Goal: Complete application form

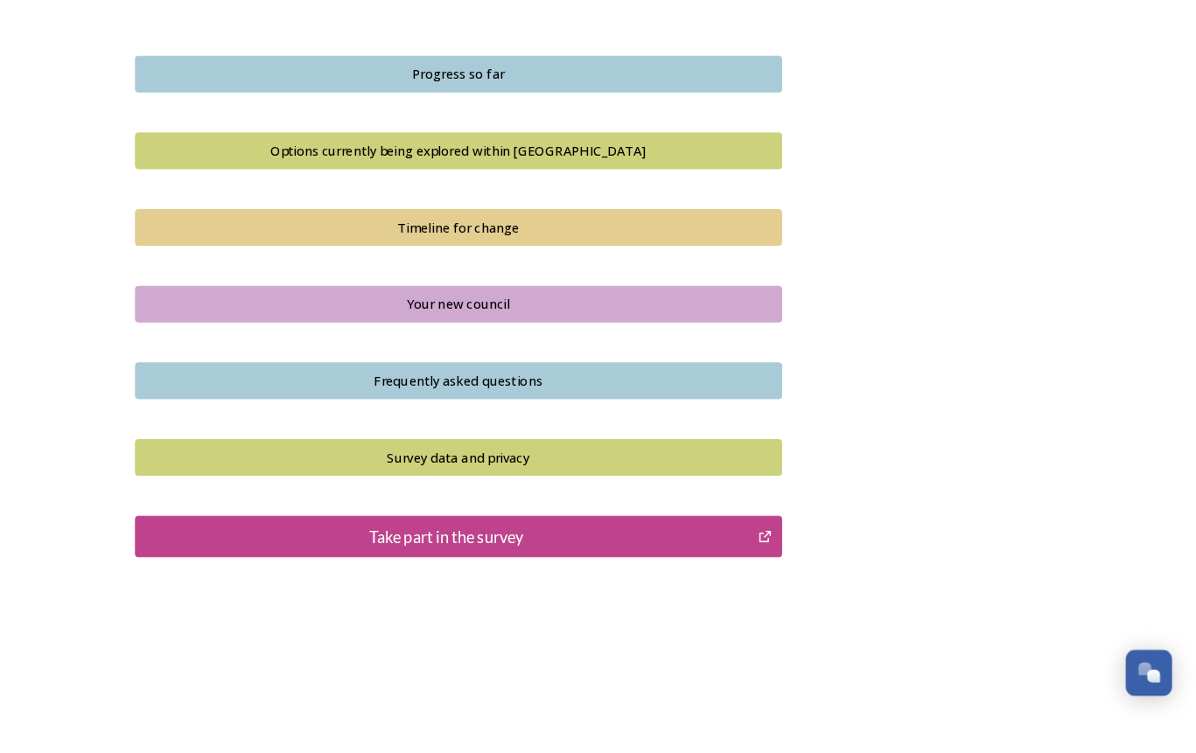
scroll to position [1130, 0]
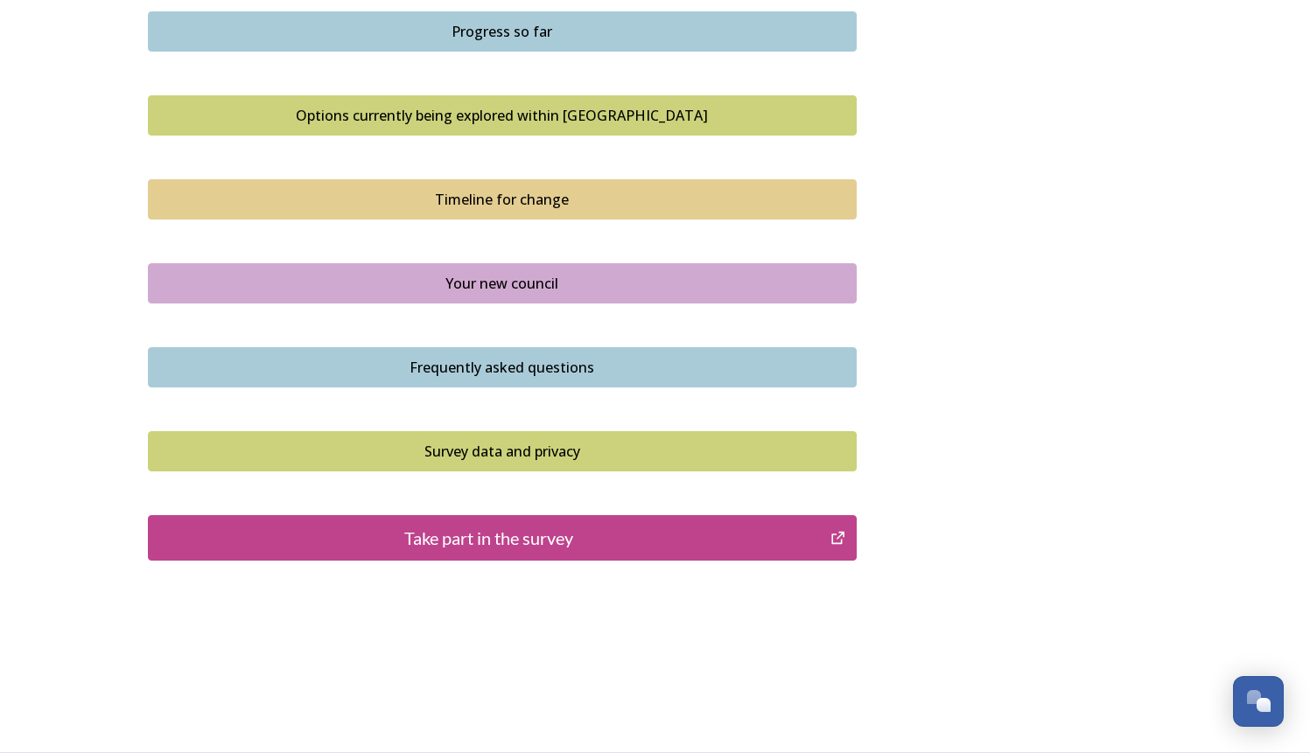
click at [500, 544] on div "Take part in the survey" at bounding box center [489, 538] width 664 height 26
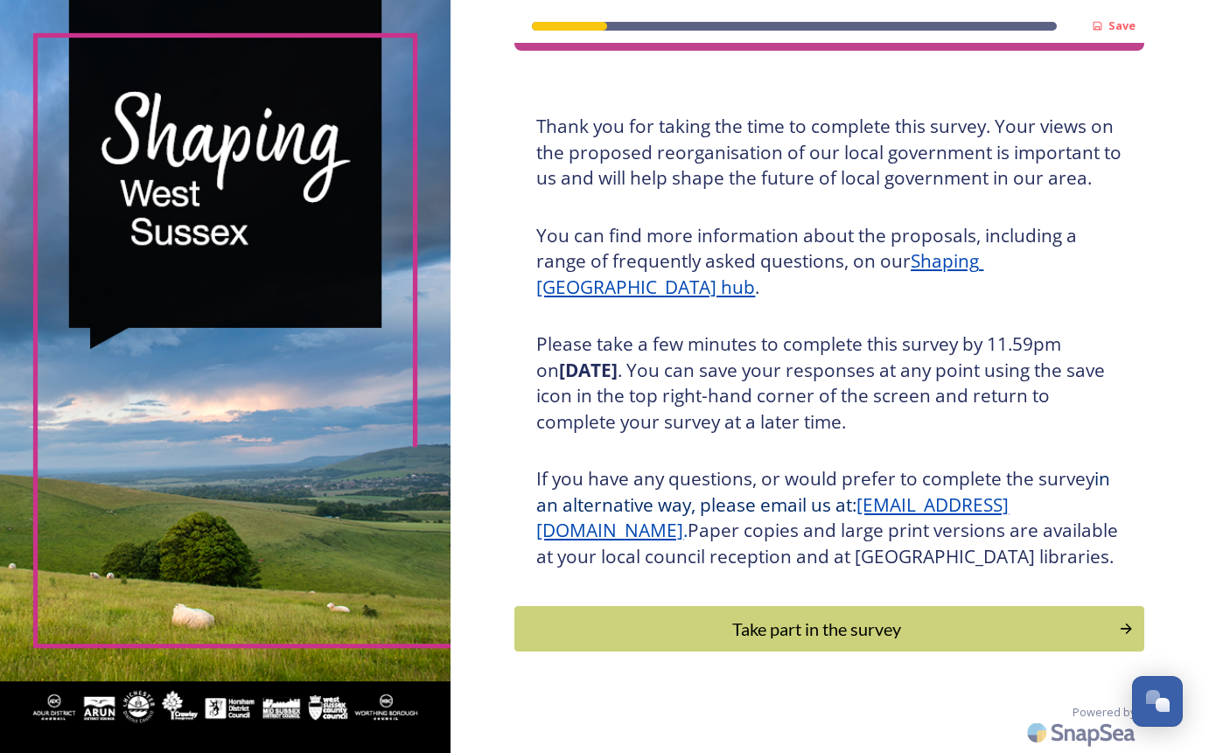
scroll to position [87, 0]
click at [691, 633] on div "Take part in the survey" at bounding box center [816, 629] width 591 height 26
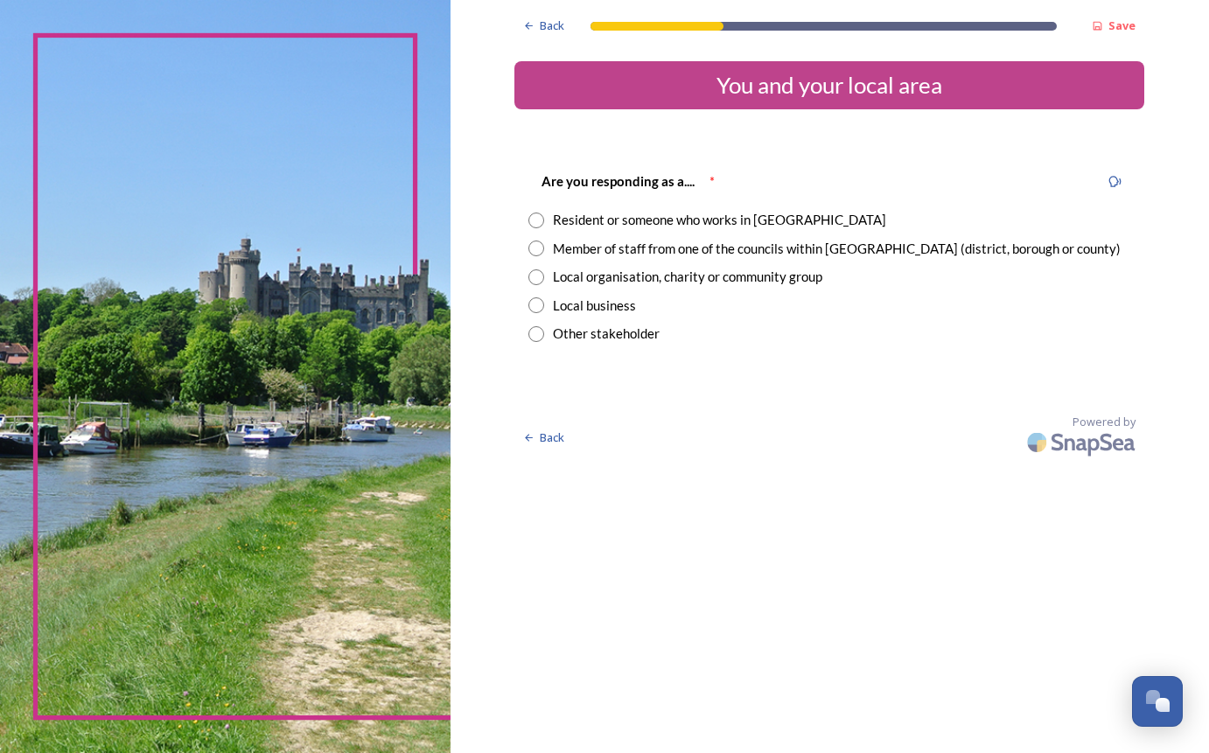
click at [528, 244] on div "Are you responding as a.... * Resident or someone who works in West Sussex Memb…" at bounding box center [829, 257] width 630 height 208
click at [537, 252] on input "radio" at bounding box center [536, 249] width 16 height 16
radio input "true"
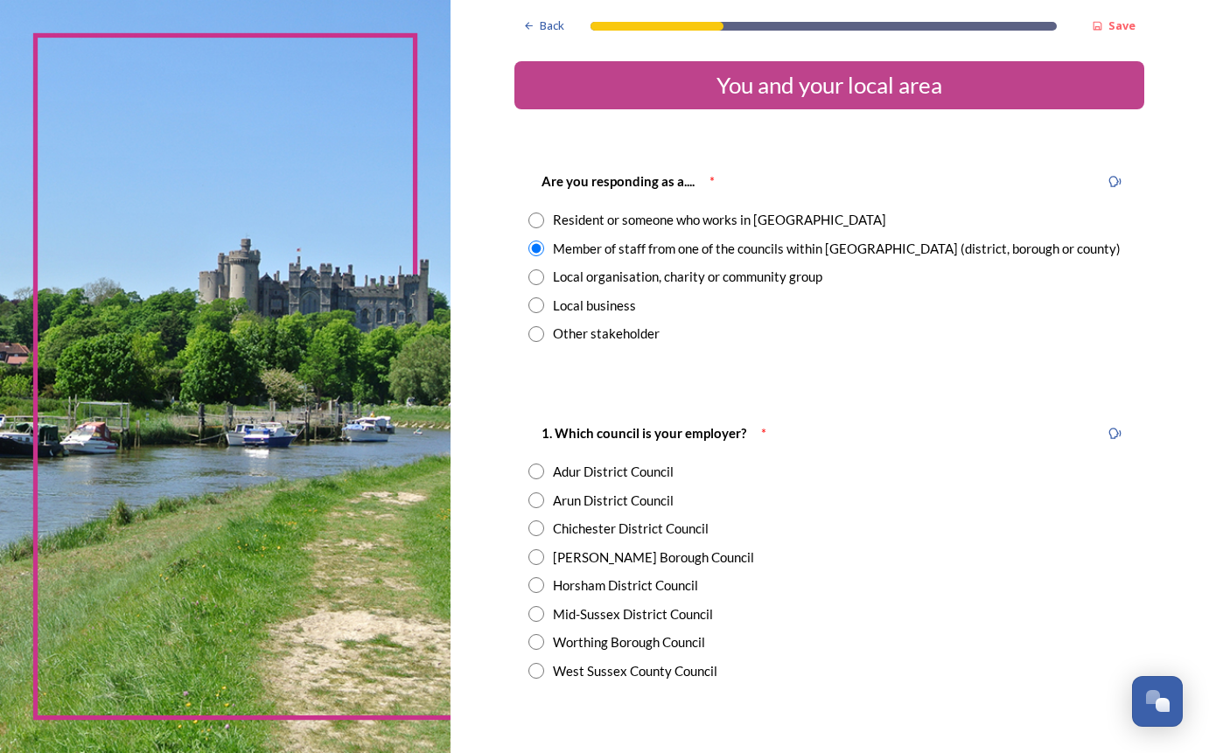
click at [537, 676] on input "radio" at bounding box center [536, 671] width 16 height 16
radio input "true"
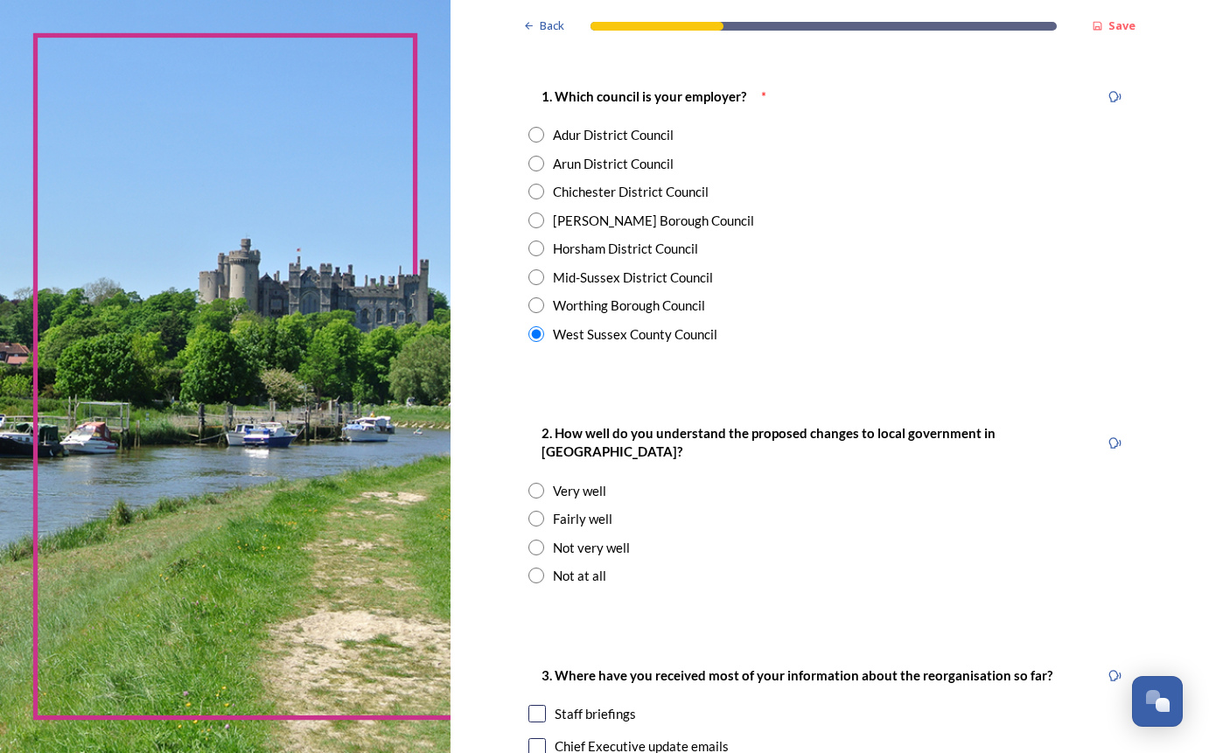
scroll to position [350, 0]
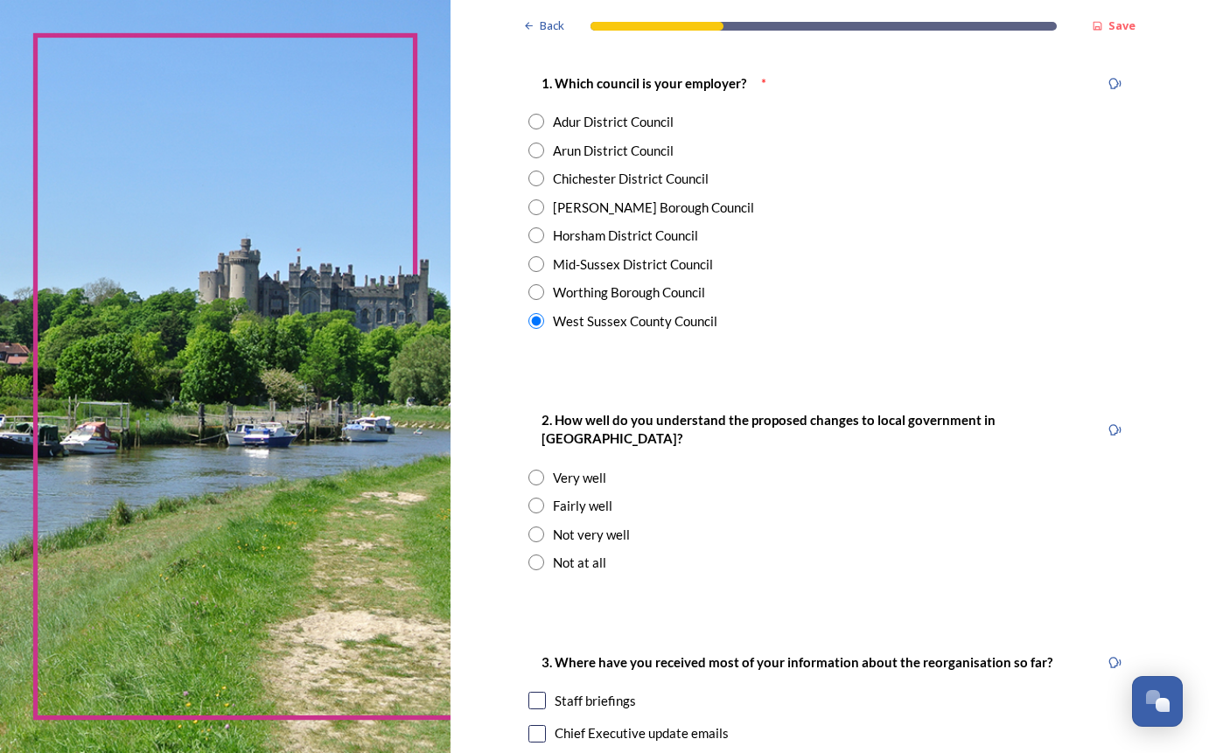
click at [535, 527] on input "radio" at bounding box center [536, 535] width 16 height 16
radio input "true"
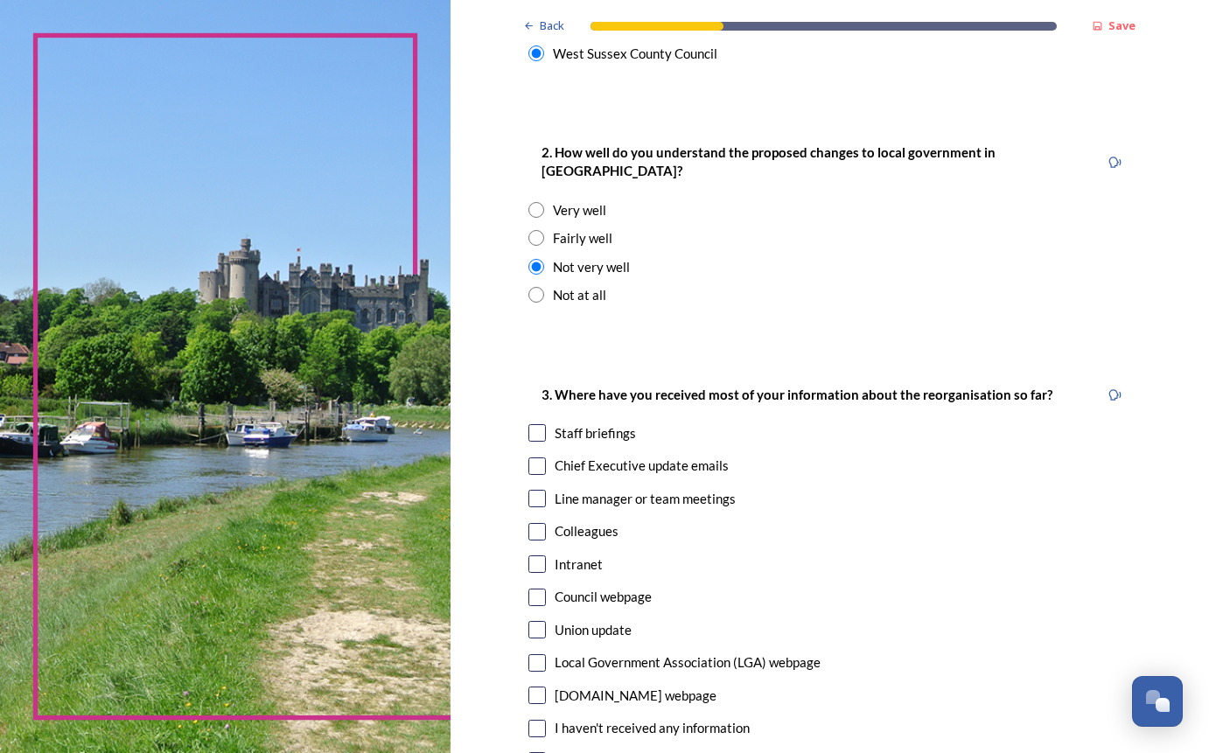
scroll to position [700, 0]
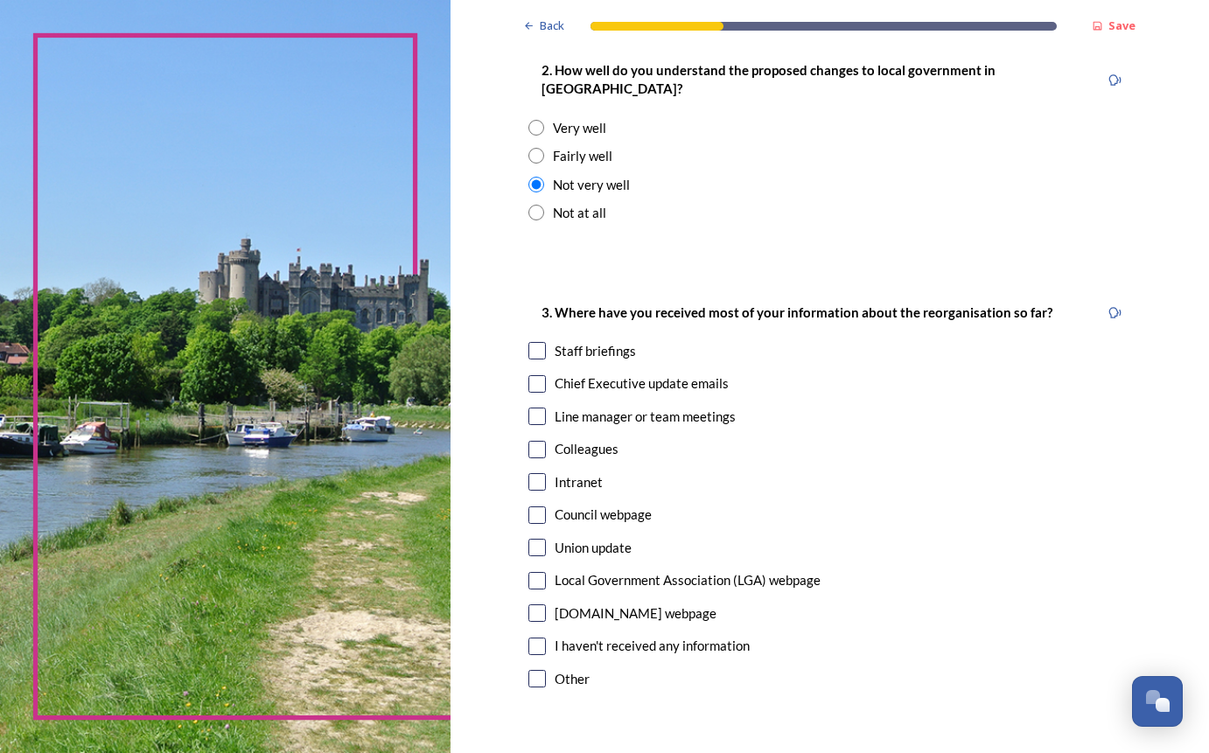
click at [652, 374] on div "Chief Executive update emails" at bounding box center [642, 384] width 174 height 20
checkbox input "true"
click at [528, 342] on input "checkbox" at bounding box center [536, 350] width 17 height 17
checkbox input "true"
click at [528, 507] on input "checkbox" at bounding box center [536, 515] width 17 height 17
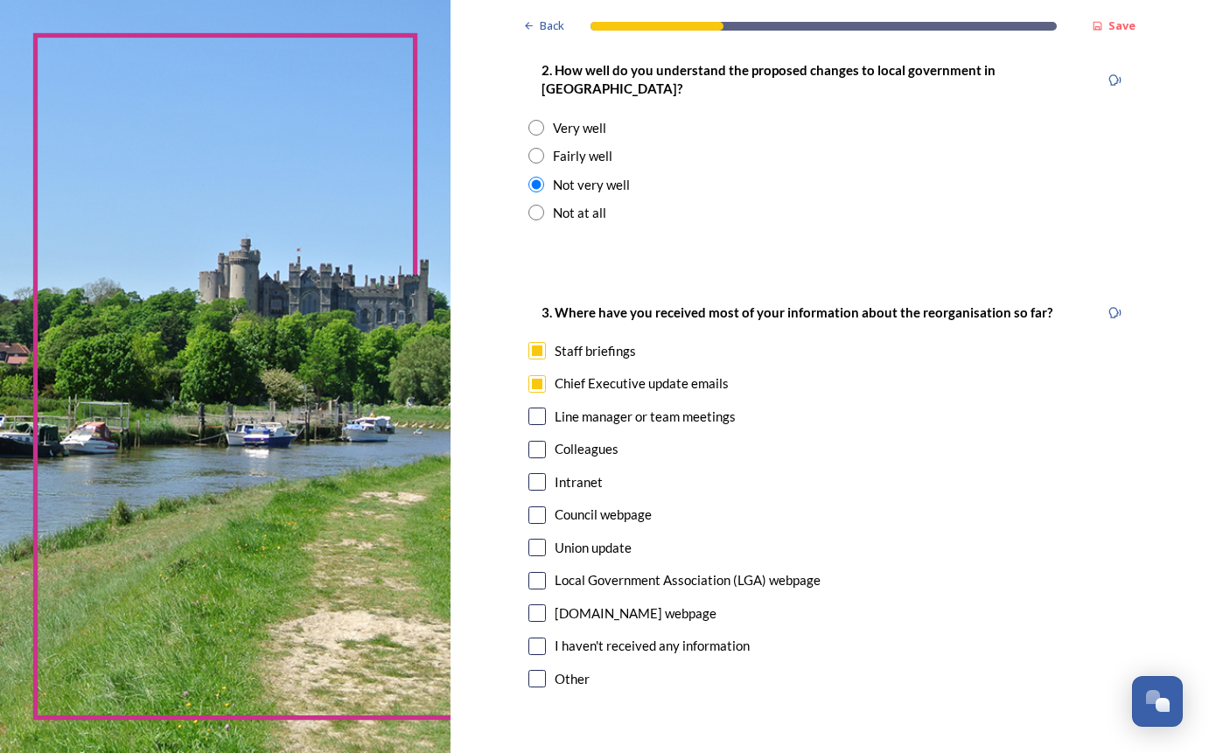
checkbox input "true"
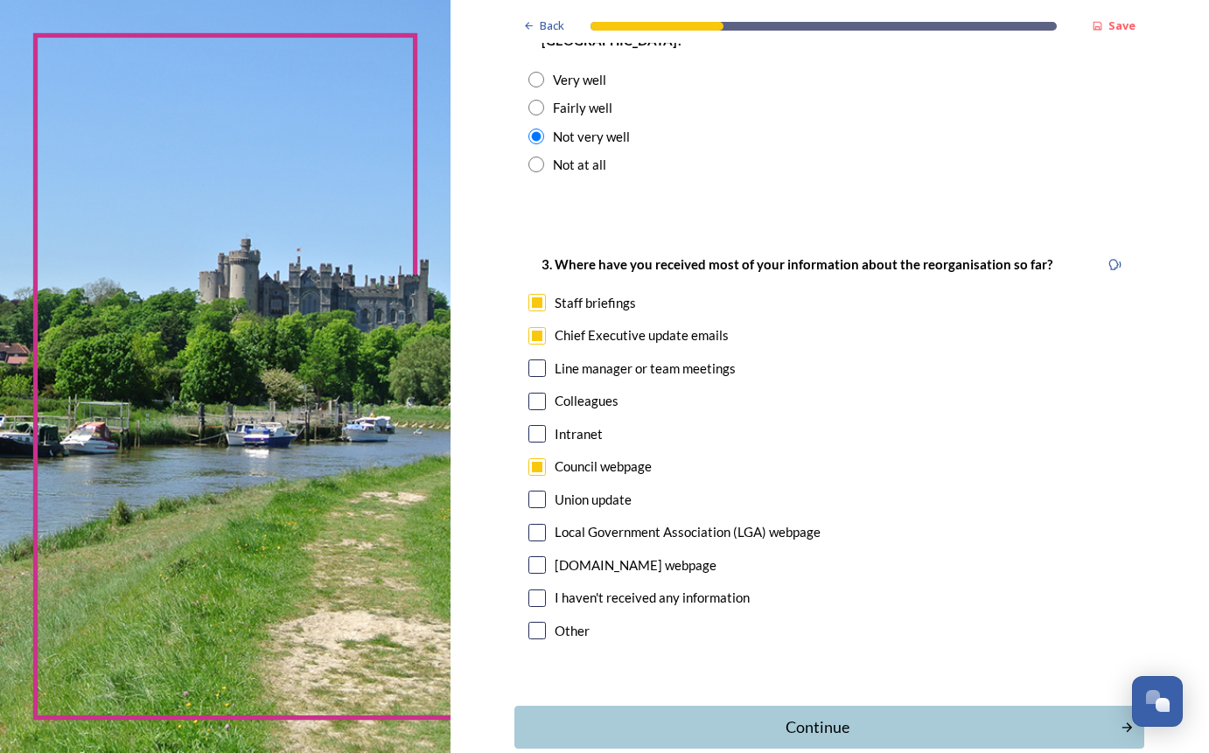
scroll to position [827, 0]
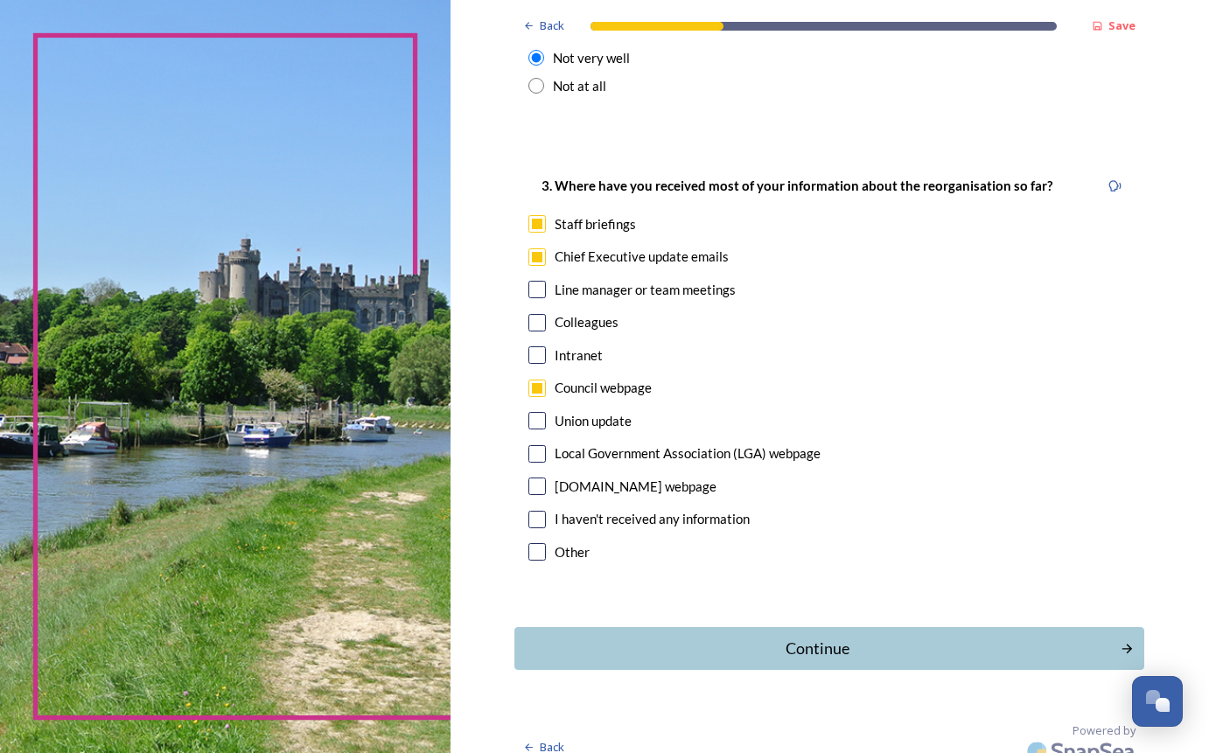
click at [528, 543] on input "checkbox" at bounding box center [536, 551] width 17 height 17
checkbox input "true"
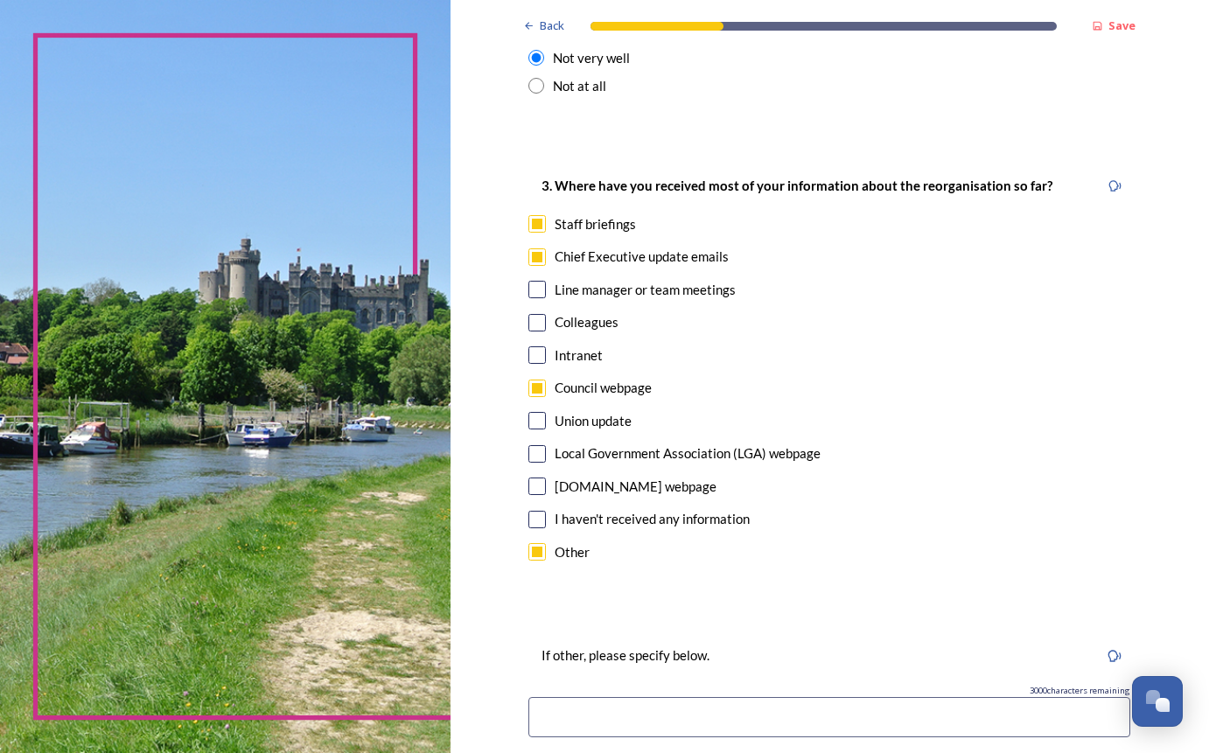
click at [603, 703] on input at bounding box center [829, 717] width 602 height 40
type input "w"
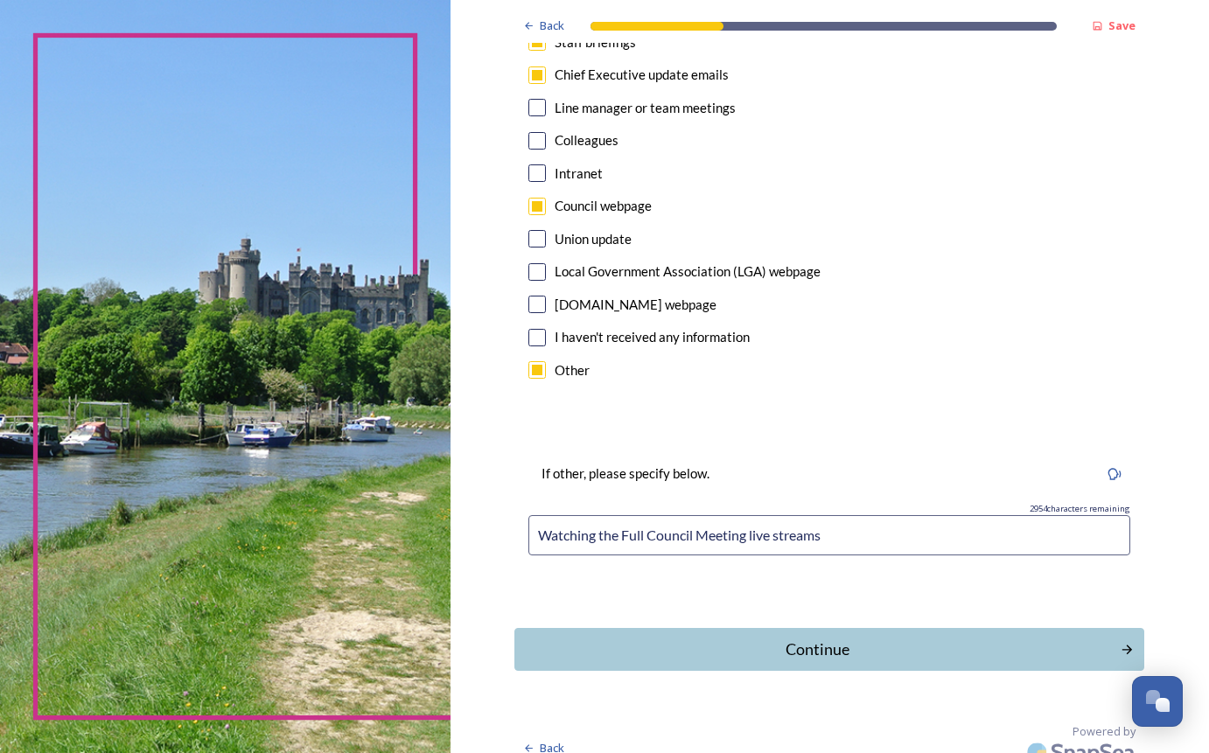
scroll to position [1010, 0]
type input "Watching the Full Council Meeting live streams"
click at [764, 637] on div "Continue" at bounding box center [817, 649] width 592 height 24
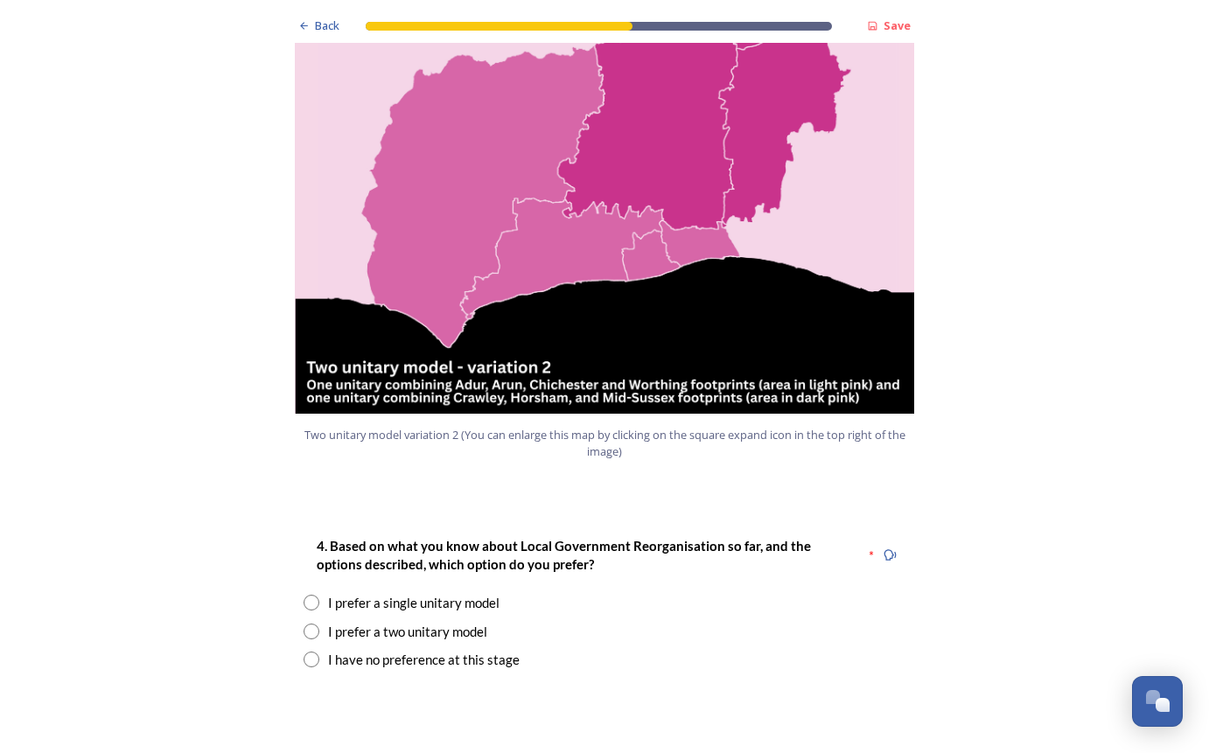
scroll to position [1925, 0]
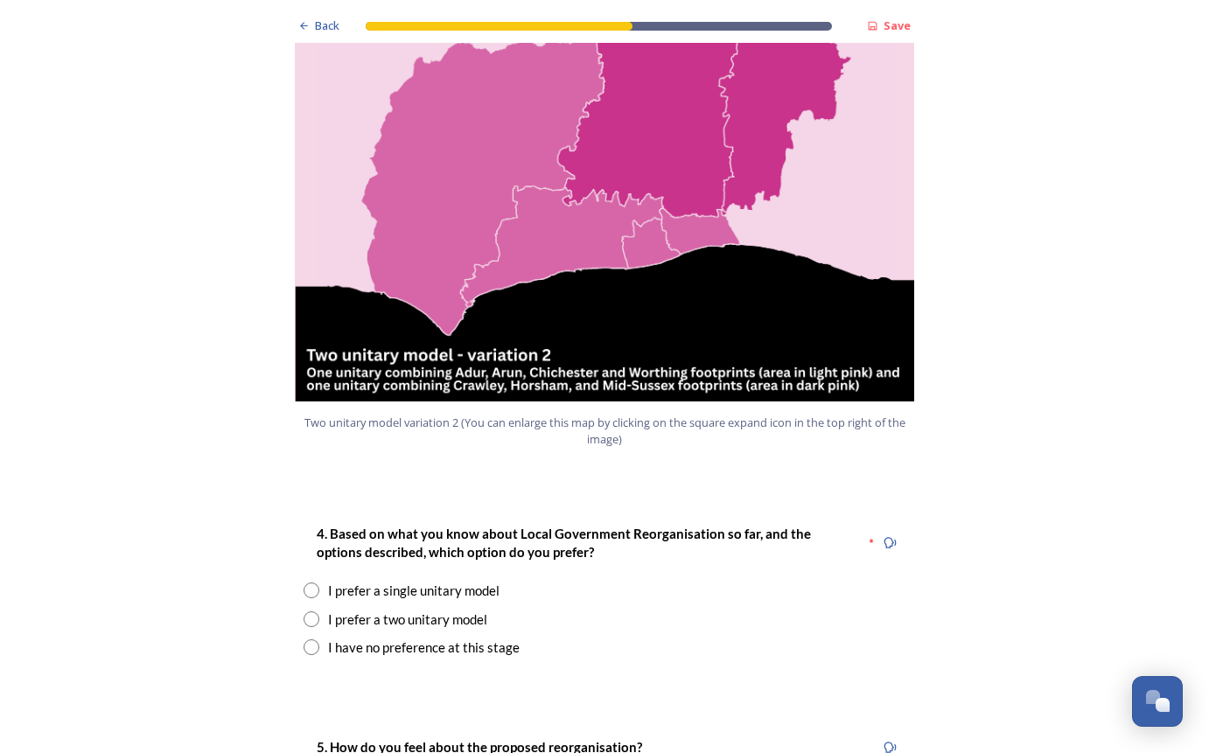
click at [410, 610] on div "I prefer a two unitary model" at bounding box center [407, 620] width 159 height 20
radio input "true"
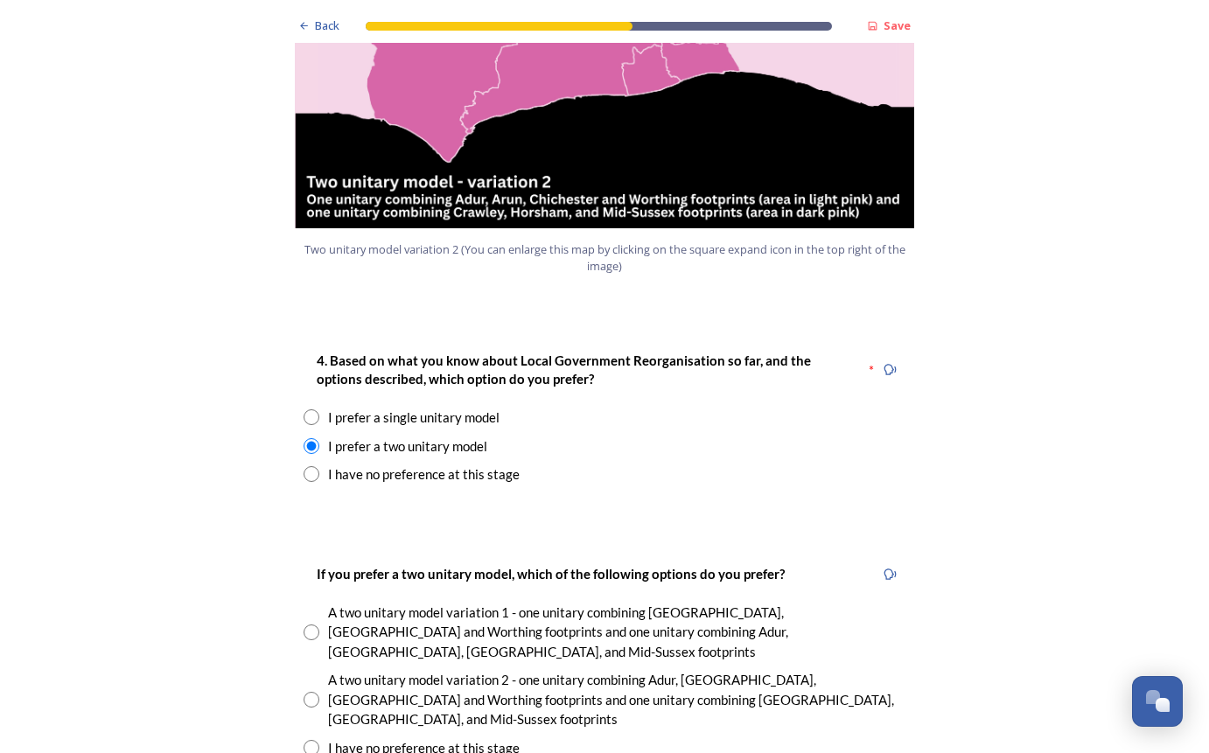
scroll to position [2100, 0]
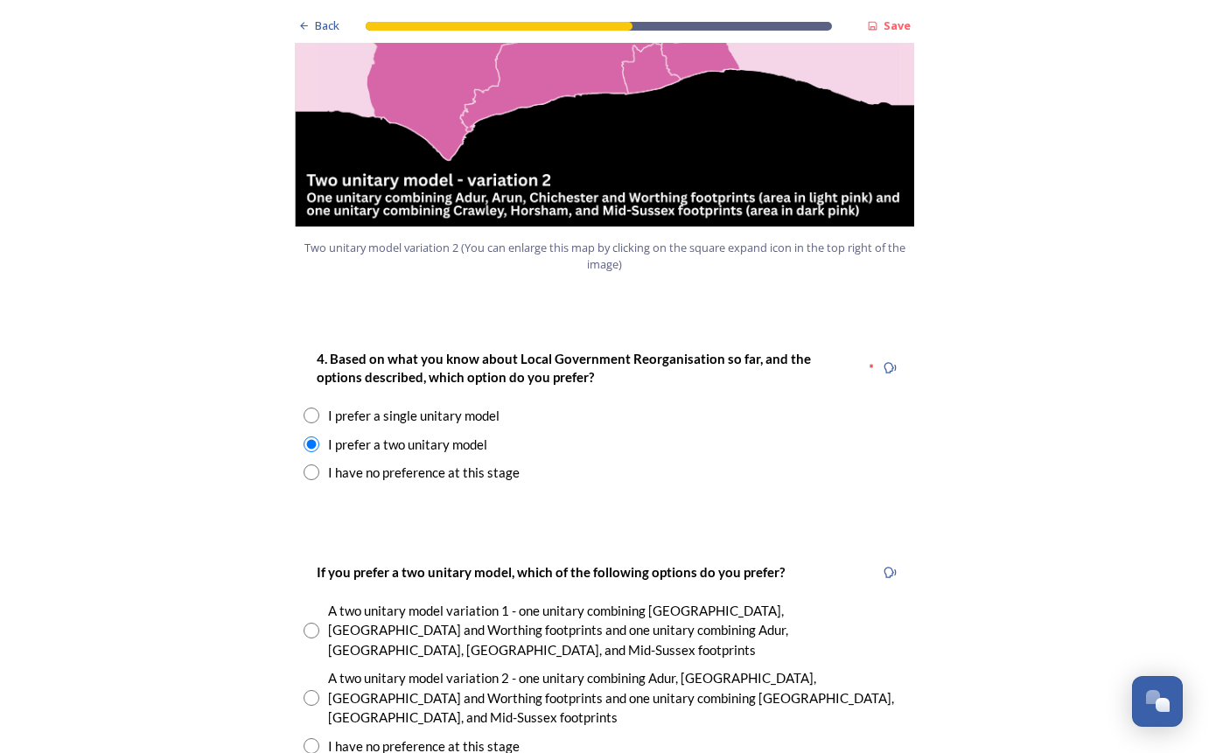
click at [310, 623] on input "radio" at bounding box center [312, 631] width 16 height 16
radio input "true"
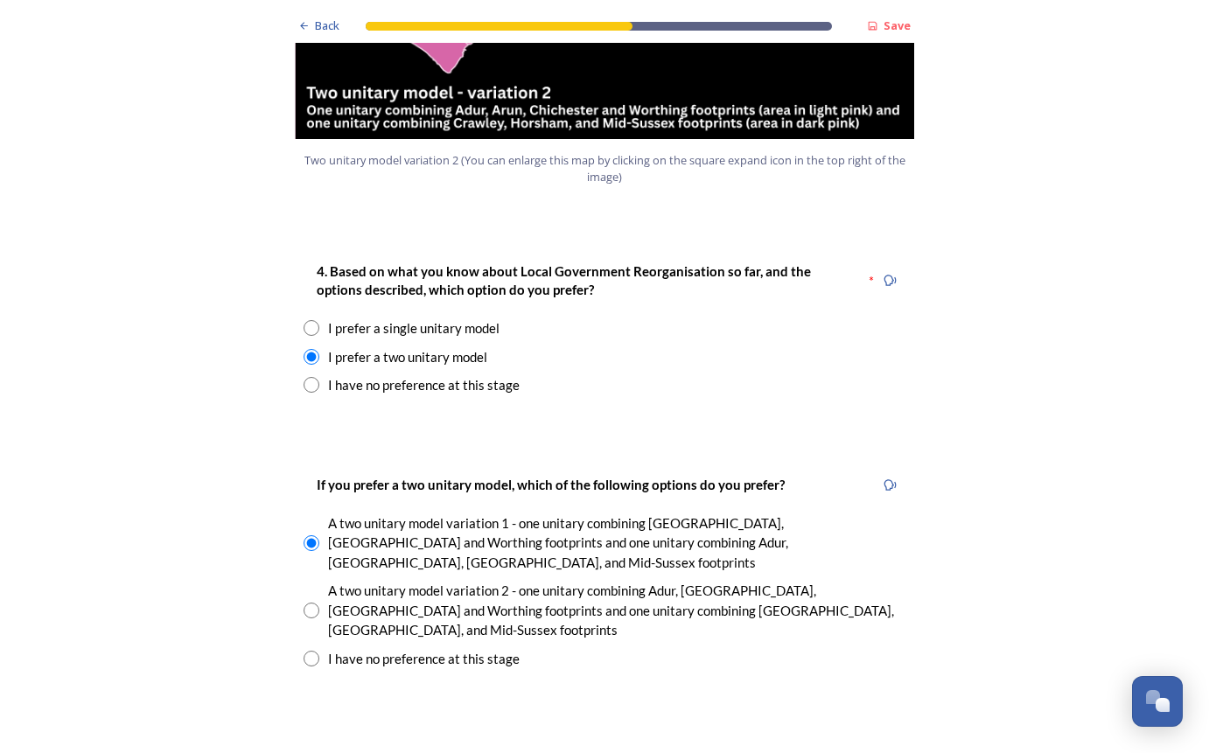
scroll to position [2712, 0]
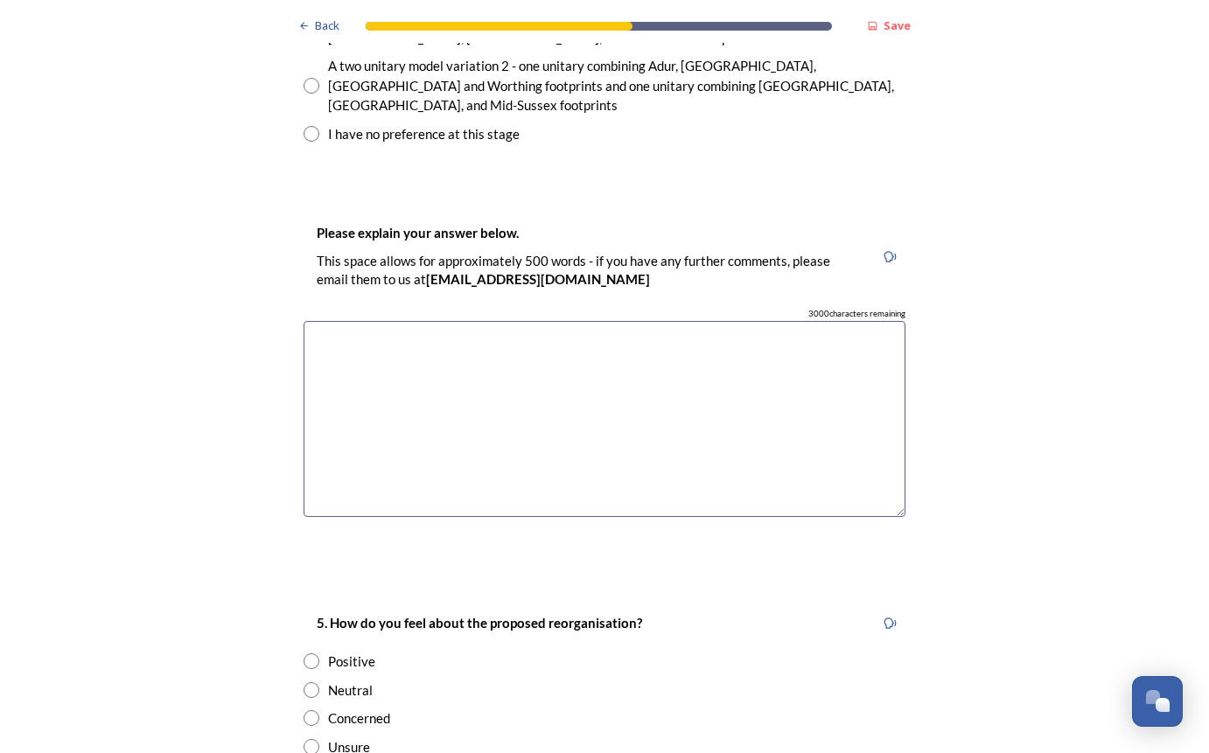
click at [409, 321] on textarea at bounding box center [605, 419] width 602 height 197
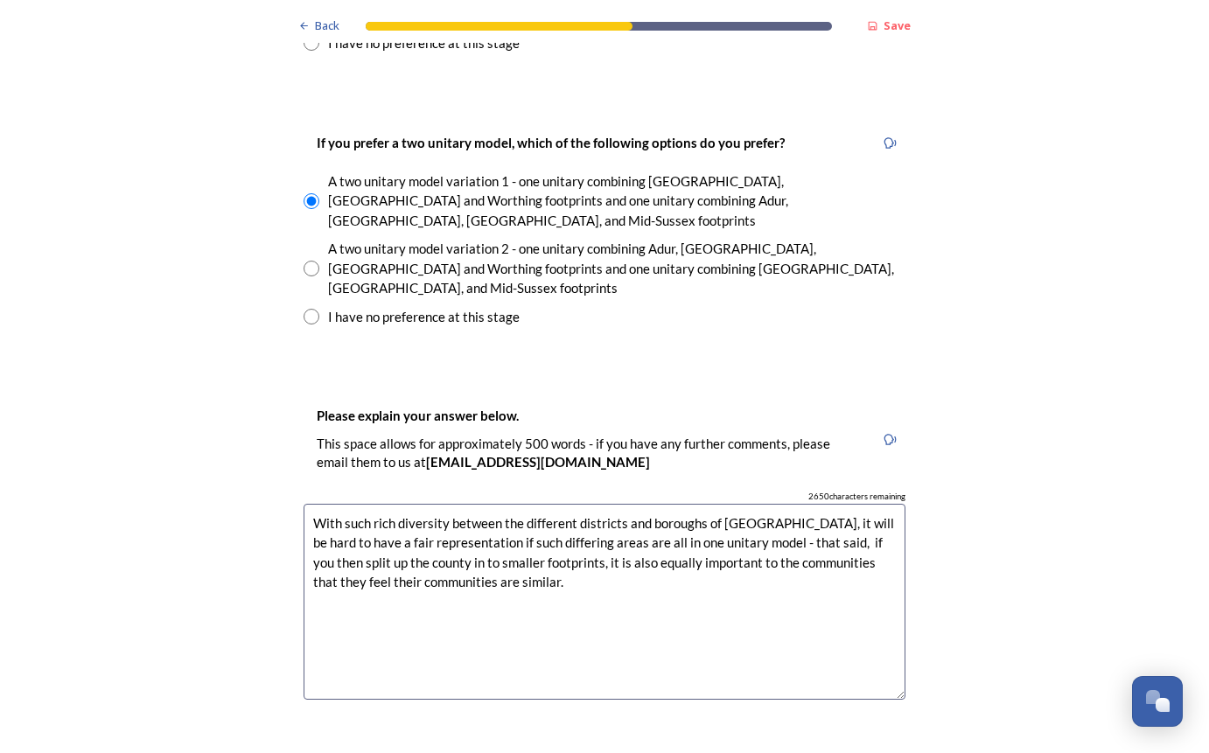
scroll to position [2800, 0]
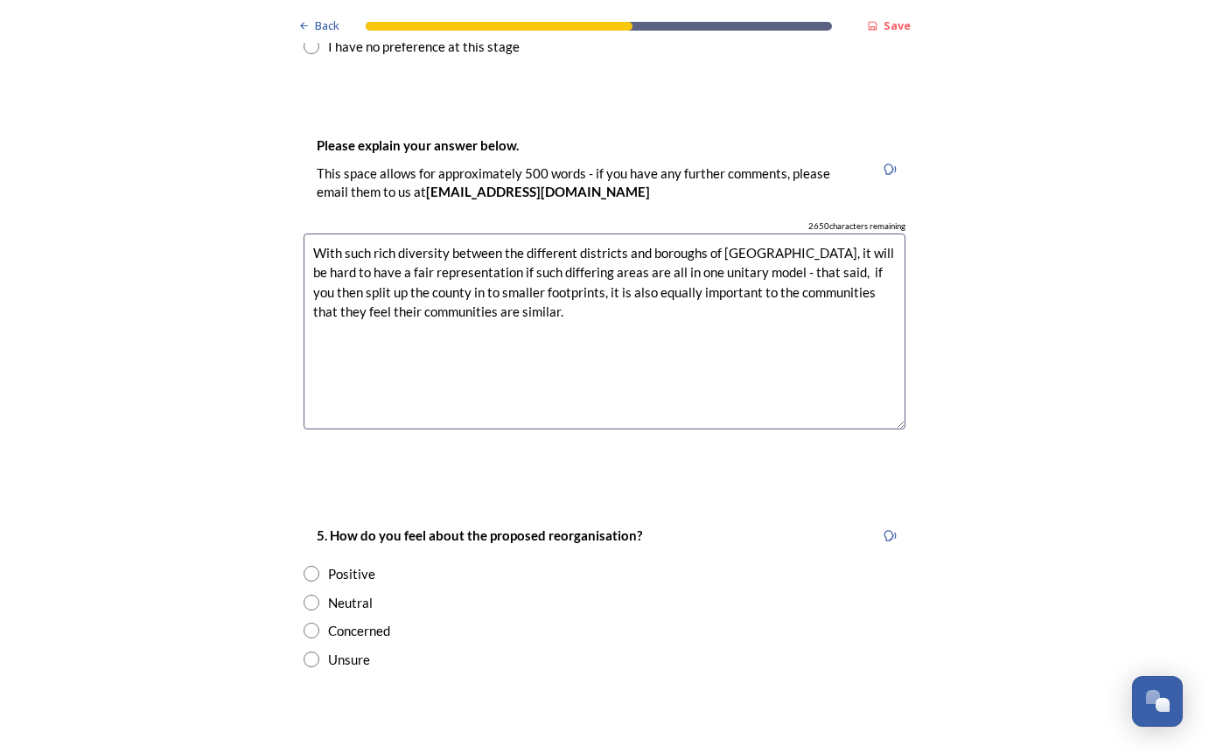
type textarea "With such rich diversity between the different districts and boroughs of West S…"
click at [306, 623] on input "radio" at bounding box center [312, 631] width 16 height 16
radio input "true"
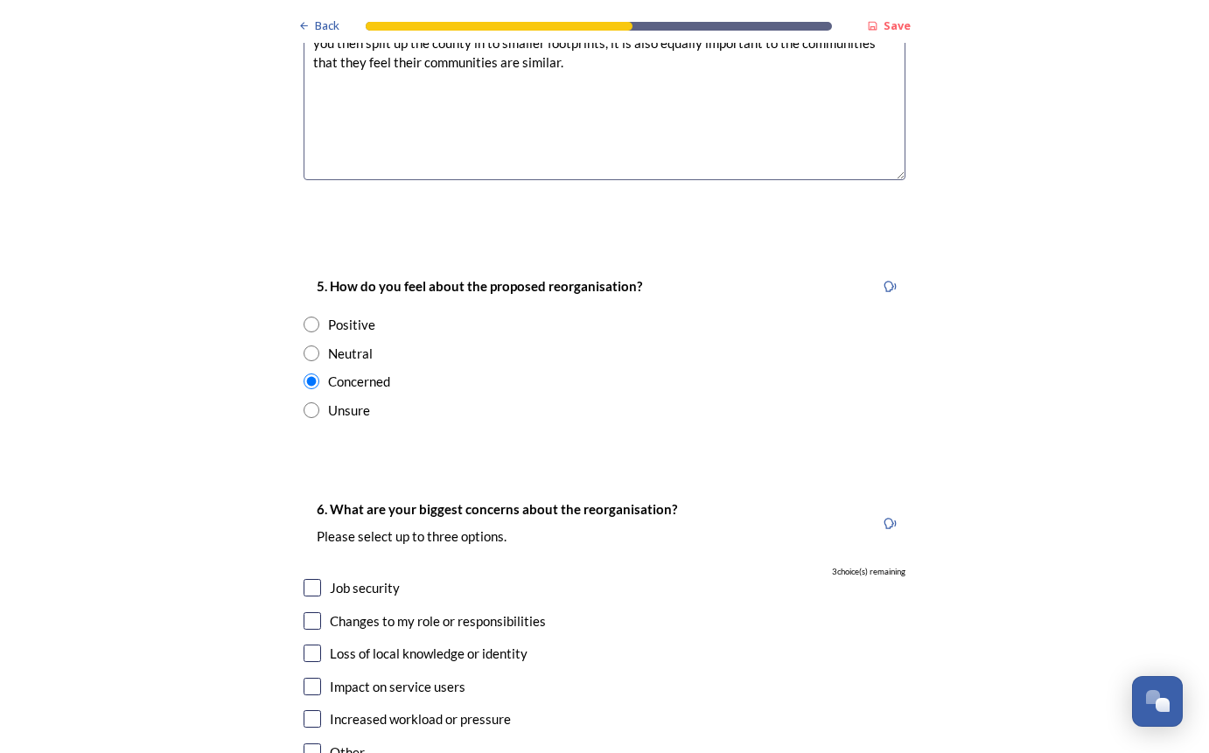
scroll to position [3062, 0]
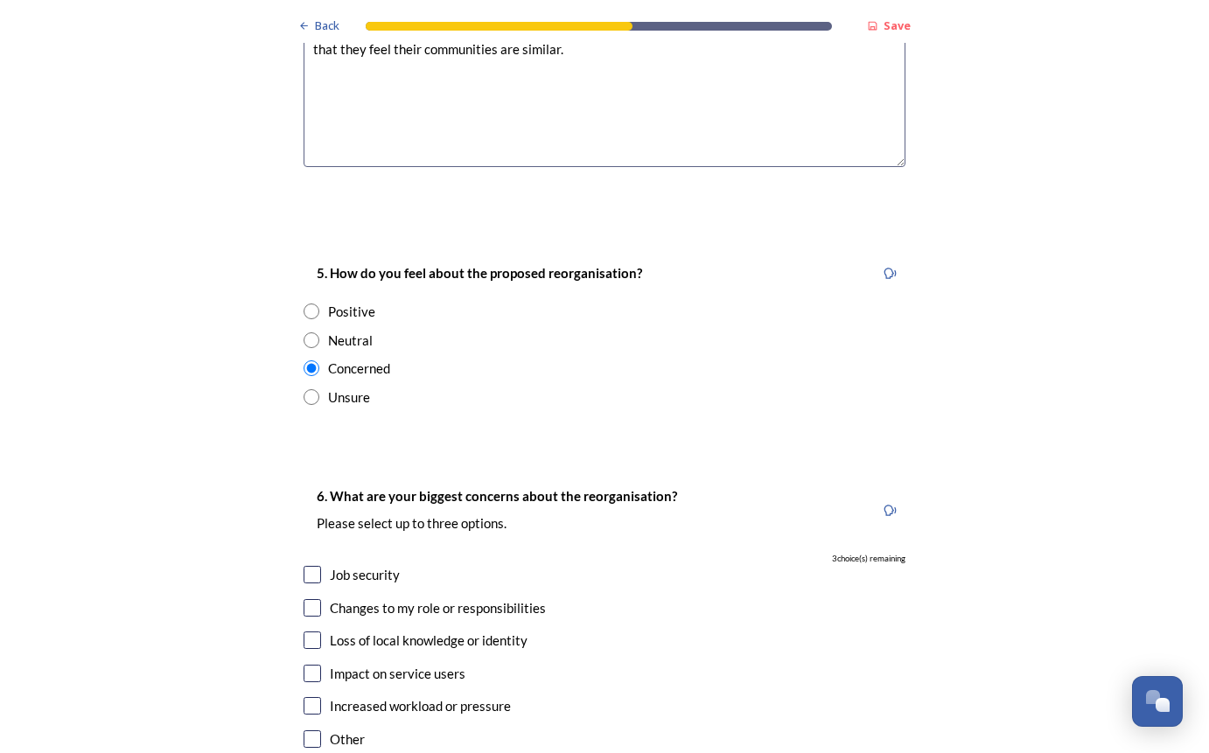
click at [304, 599] on input "checkbox" at bounding box center [312, 607] width 17 height 17
checkbox input "true"
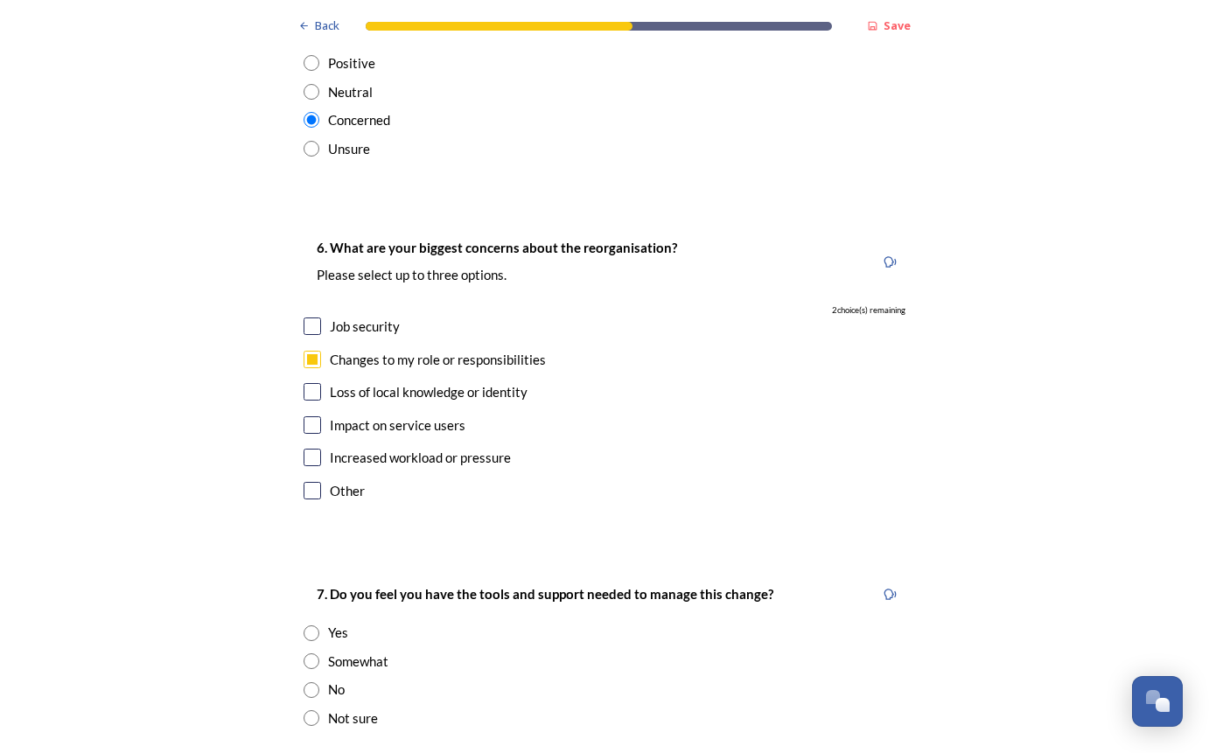
scroll to position [3325, 0]
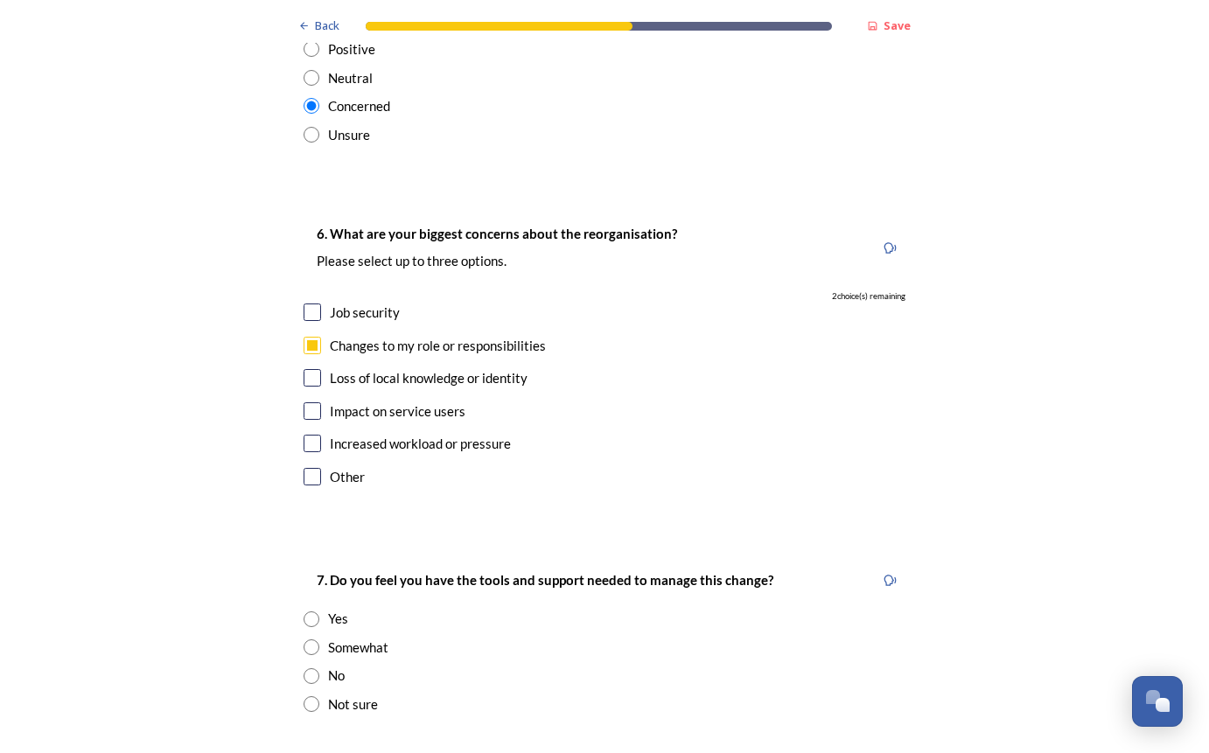
click at [308, 640] on input "radio" at bounding box center [312, 648] width 16 height 16
radio input "true"
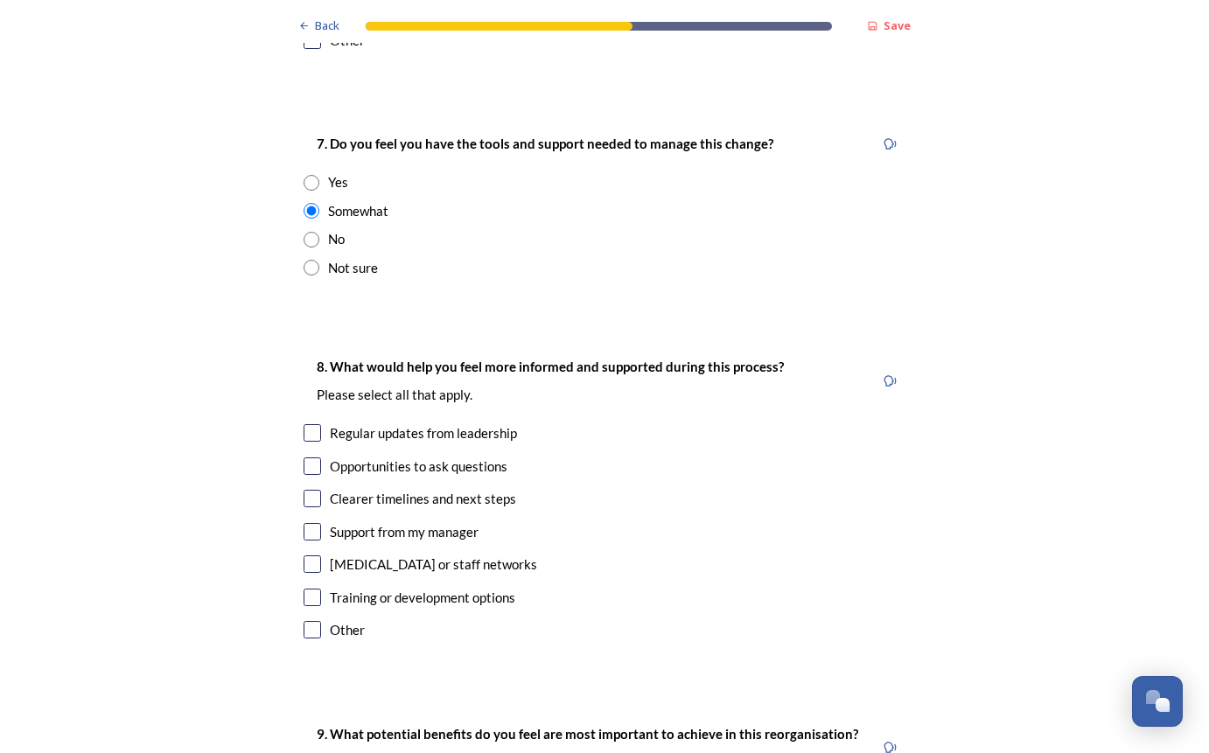
scroll to position [3762, 0]
click at [310, 489] on input "checkbox" at bounding box center [312, 497] width 17 height 17
checkbox input "true"
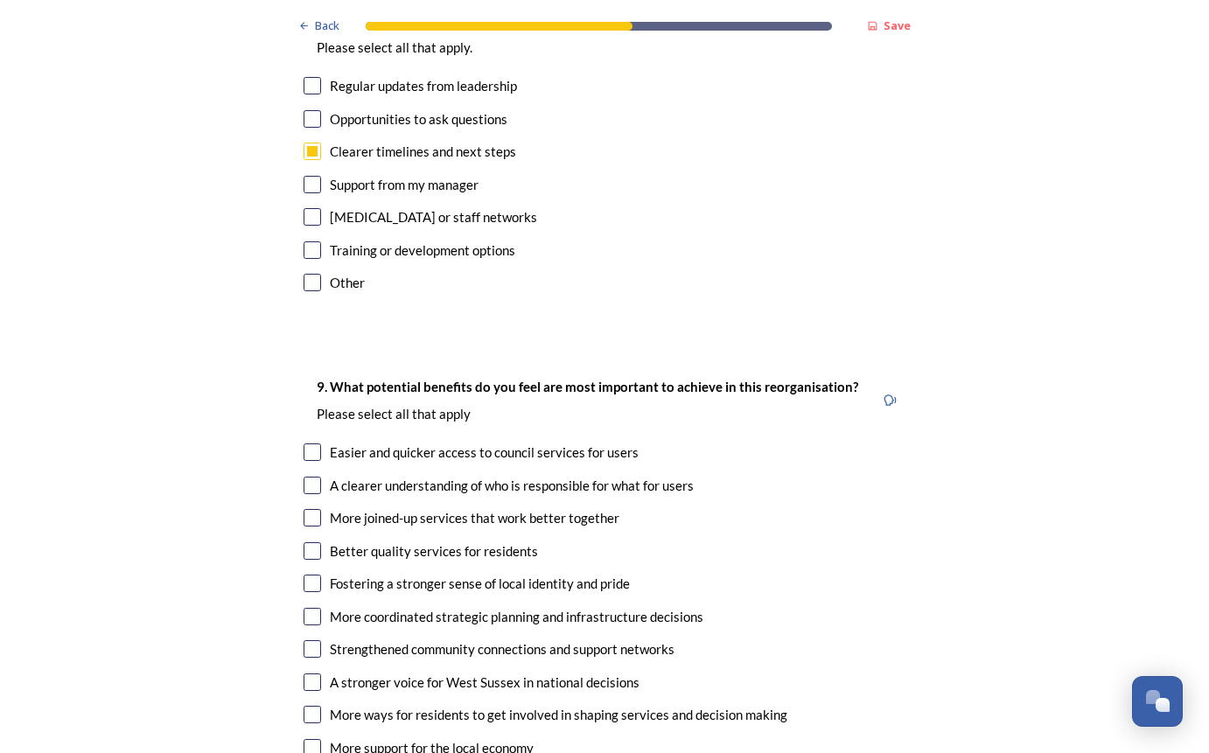
scroll to position [4112, 0]
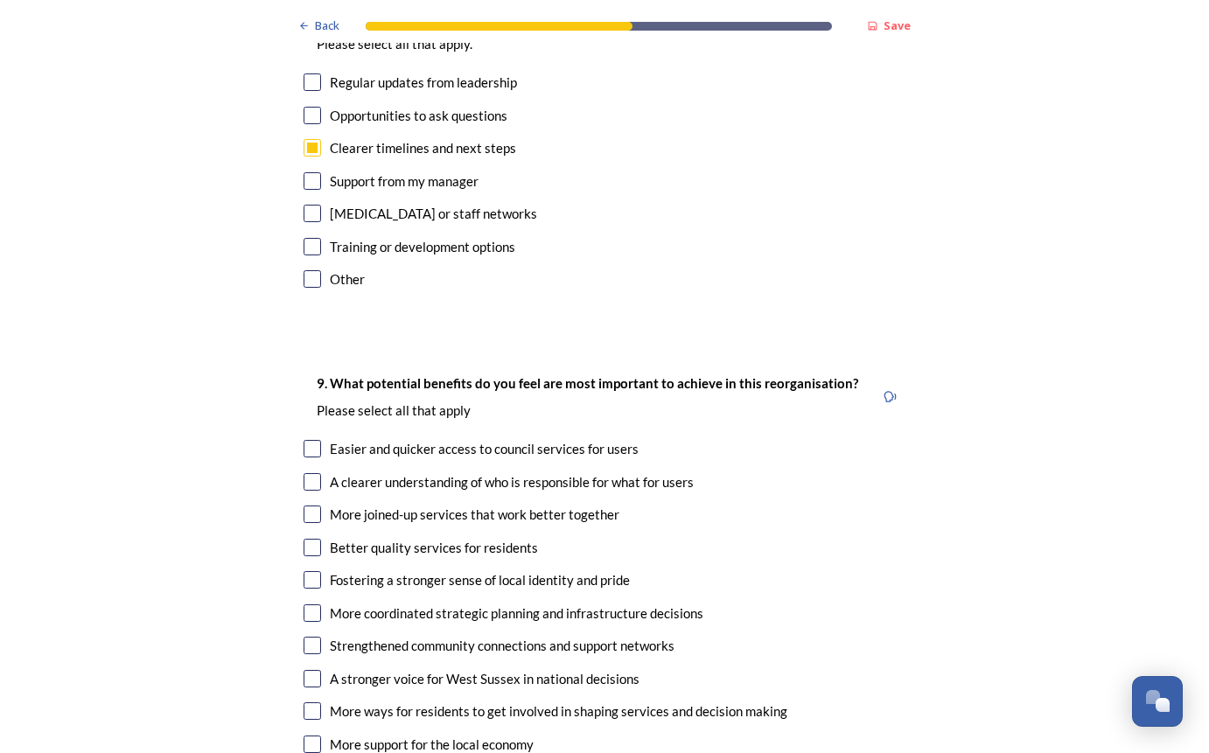
click at [309, 473] on input "checkbox" at bounding box center [312, 481] width 17 height 17
checkbox input "true"
click at [308, 637] on input "checkbox" at bounding box center [312, 645] width 17 height 17
checkbox input "true"
click at [306, 670] on input "checkbox" at bounding box center [312, 678] width 17 height 17
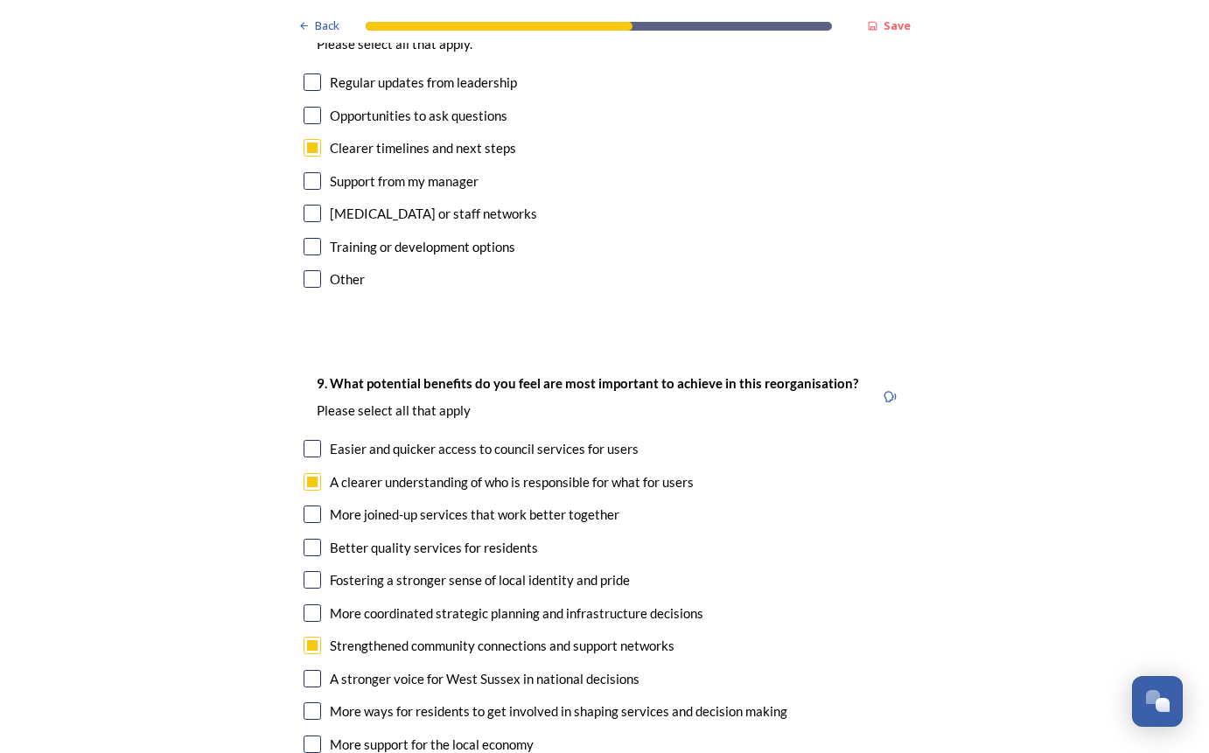
checkbox input "true"
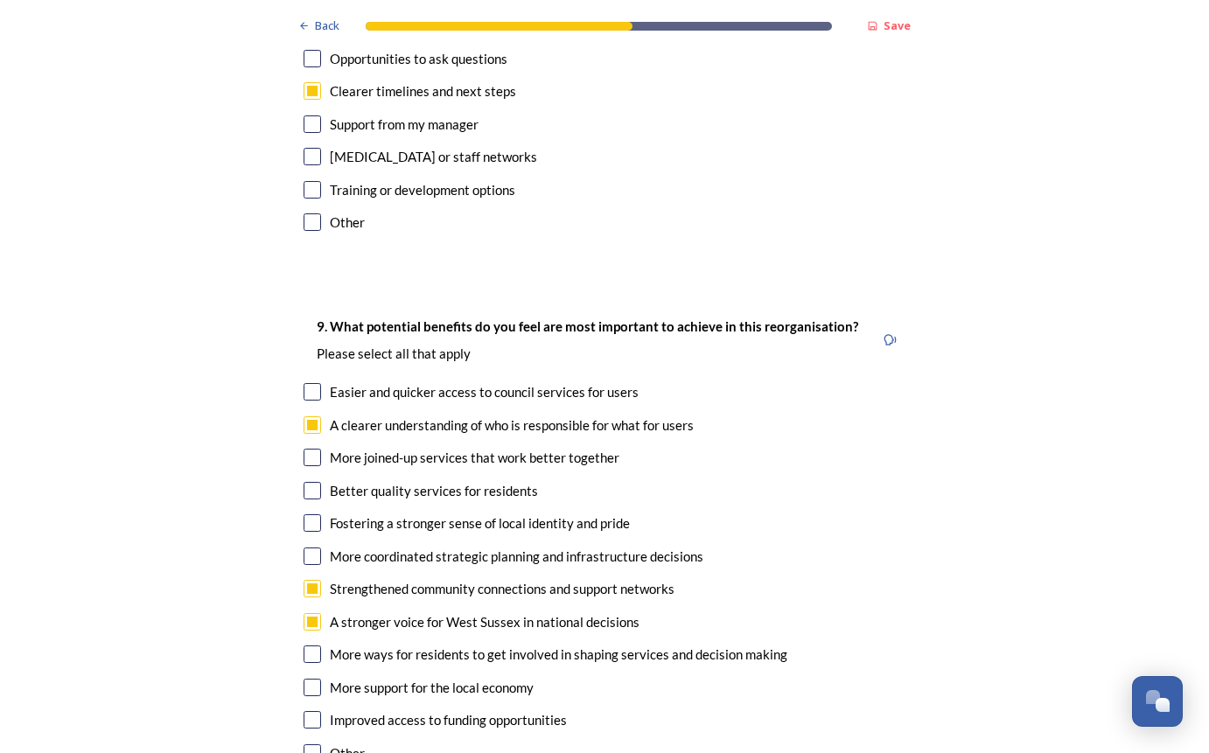
scroll to position [4200, 0]
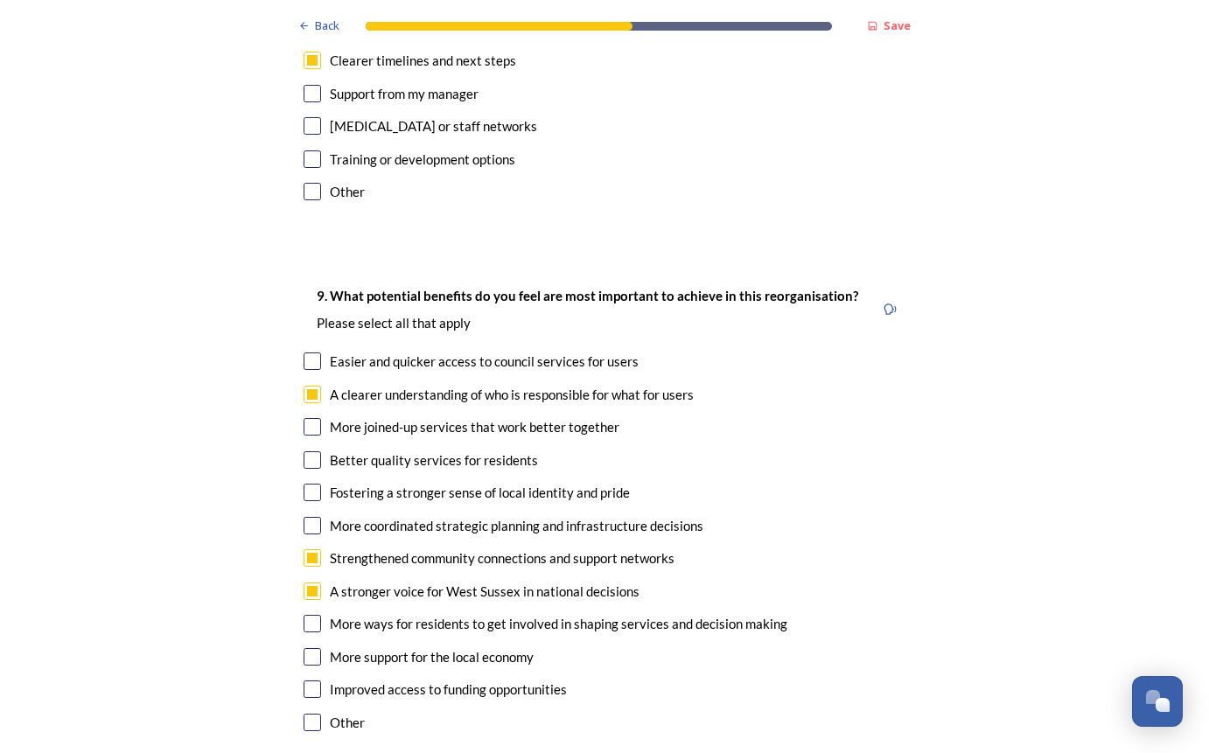
click at [304, 648] on input "checkbox" at bounding box center [312, 656] width 17 height 17
checkbox input "true"
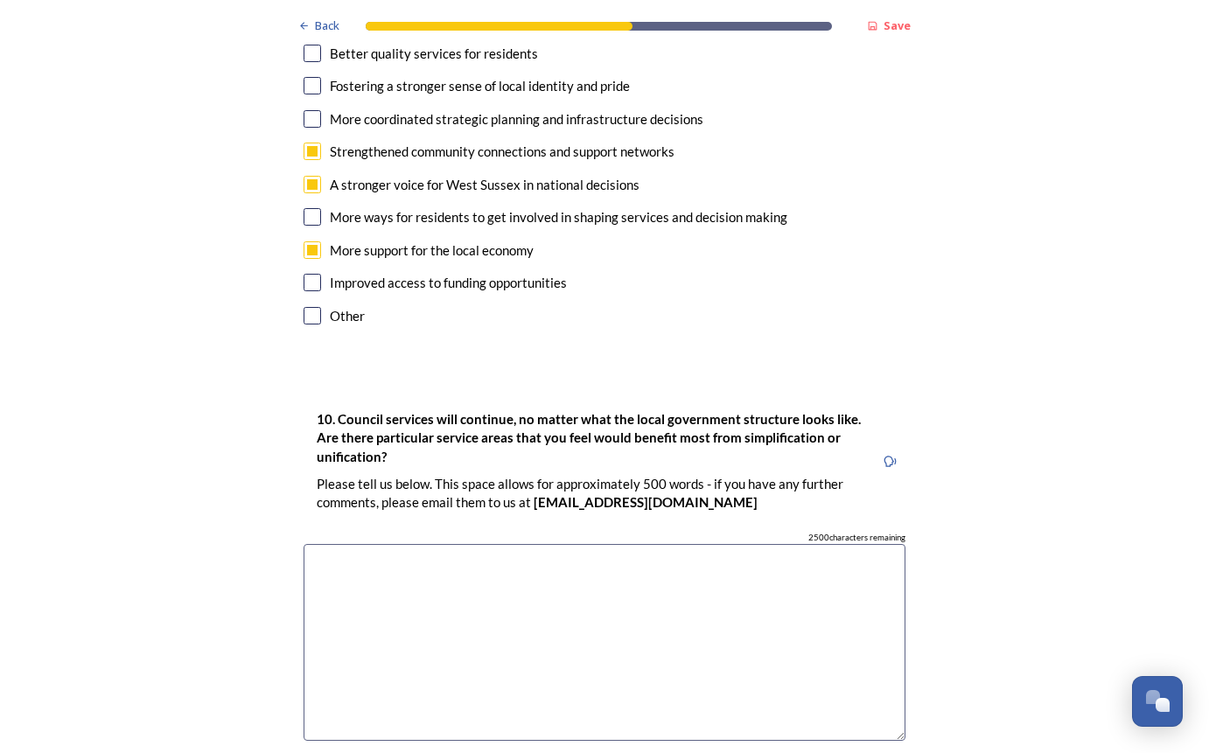
scroll to position [4637, 0]
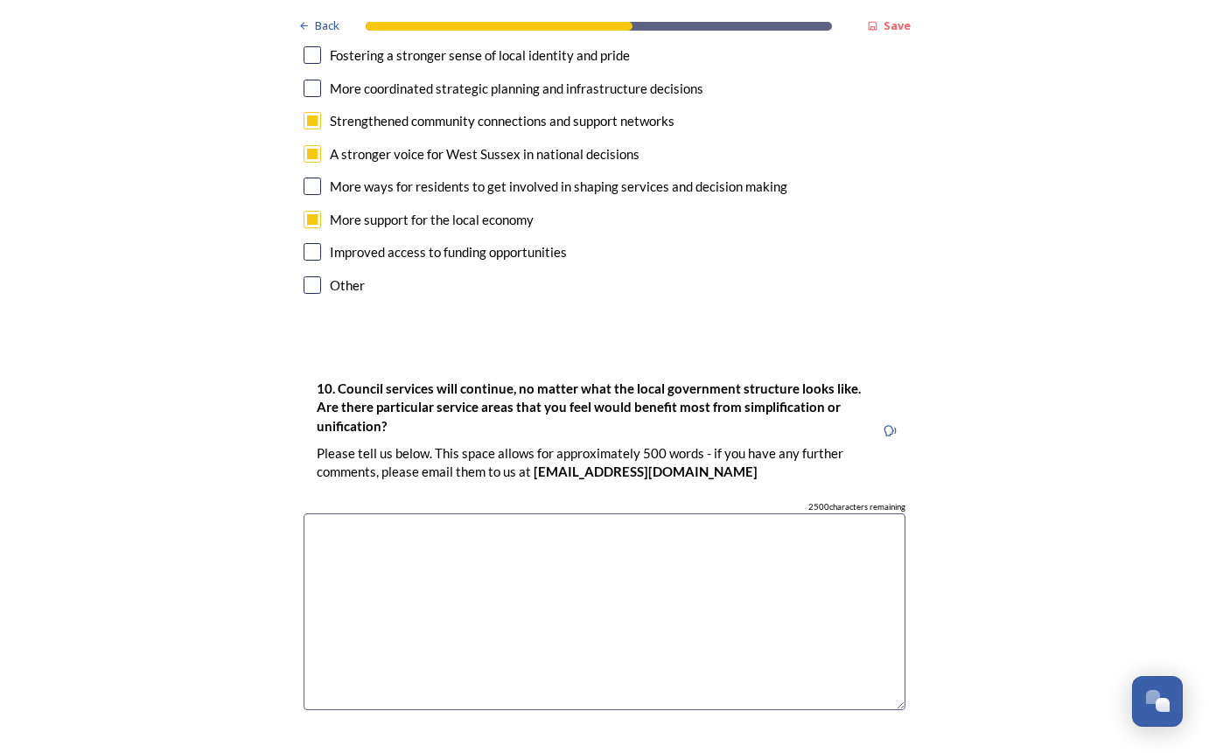
click at [620, 514] on textarea at bounding box center [605, 612] width 602 height 197
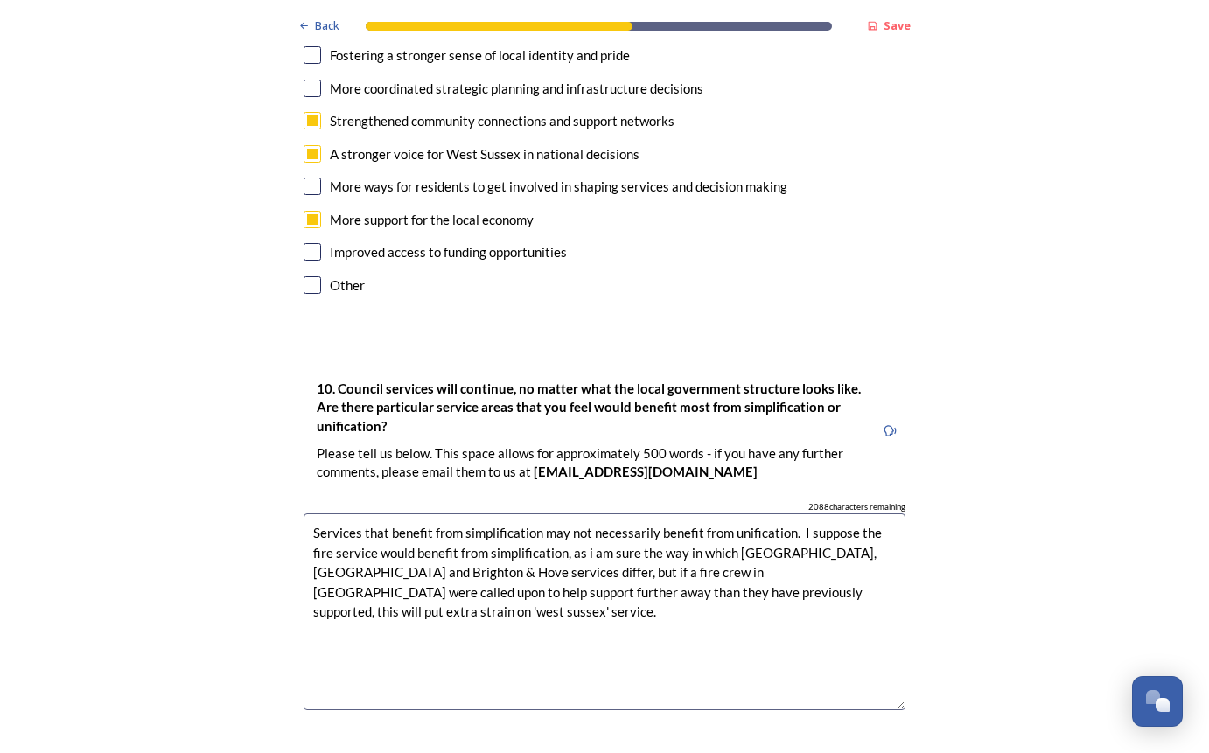
type textarea "Services that benefit from simplification may not necessarily benefit from unif…"
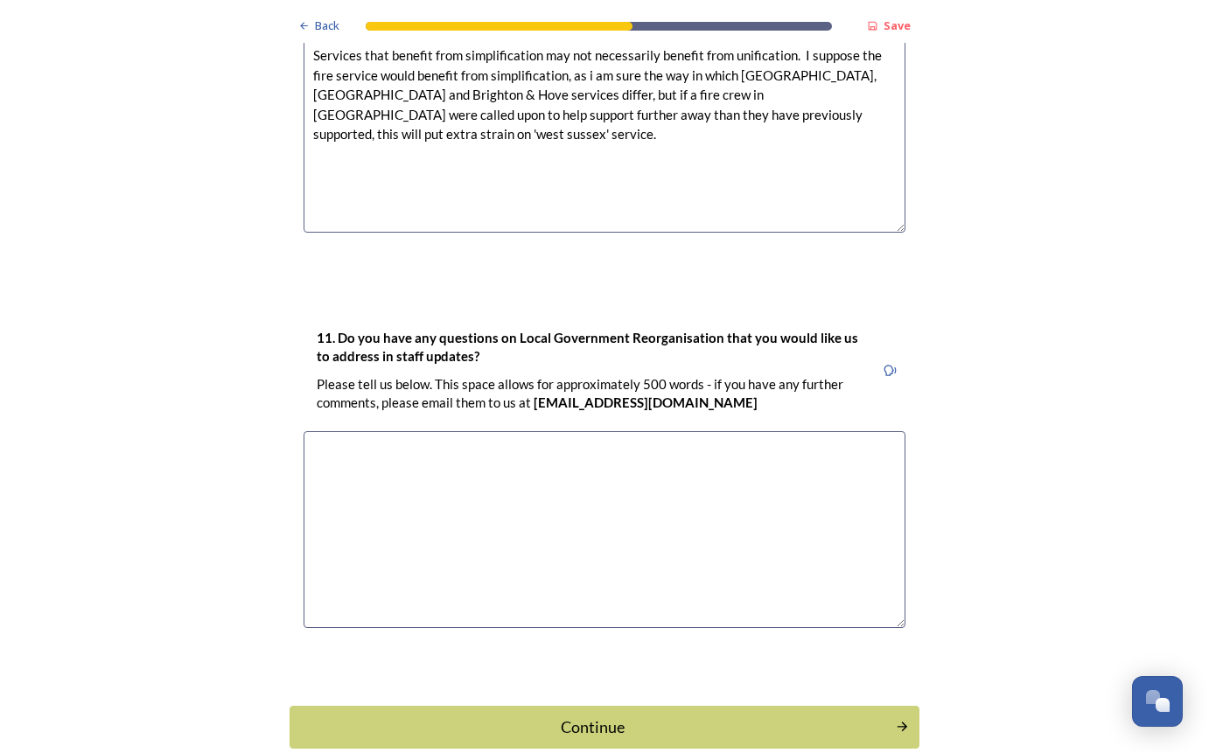
scroll to position [5121, 0]
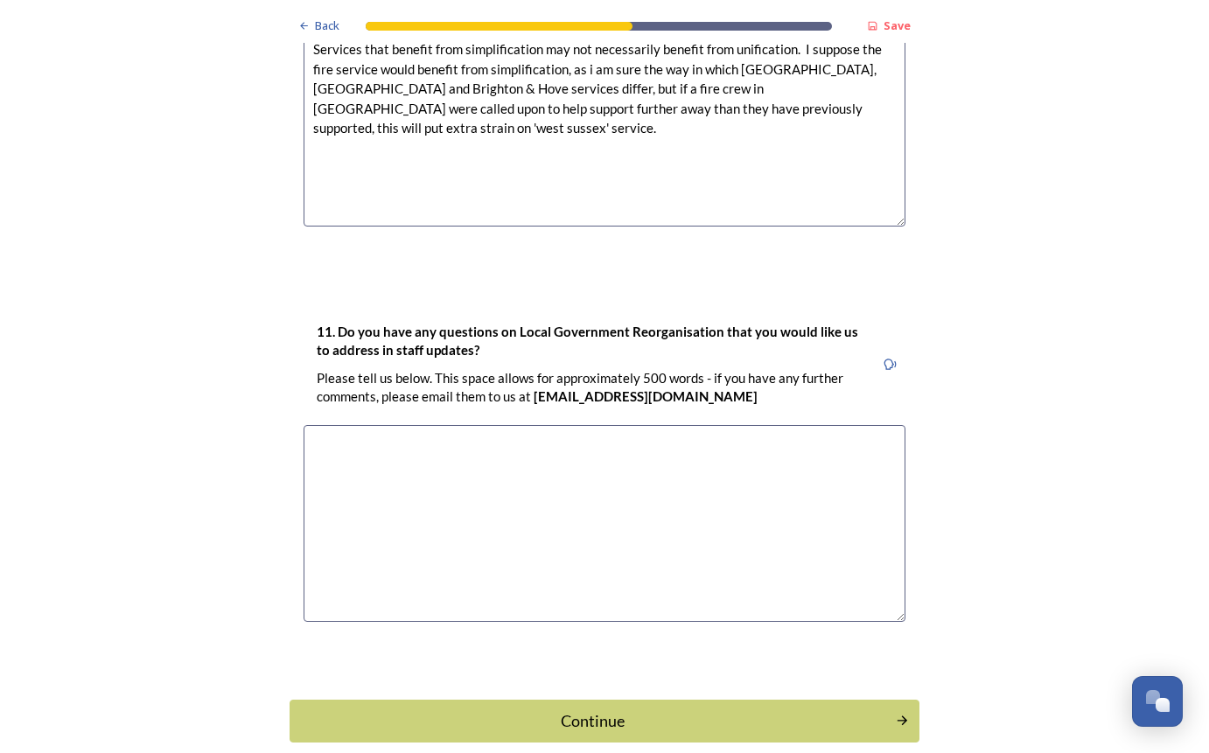
click at [640, 431] on textarea at bounding box center [605, 523] width 602 height 197
click at [882, 425] on textarea "I do not feel well enough informed at the moment to have a question that would …" at bounding box center [605, 523] width 602 height 197
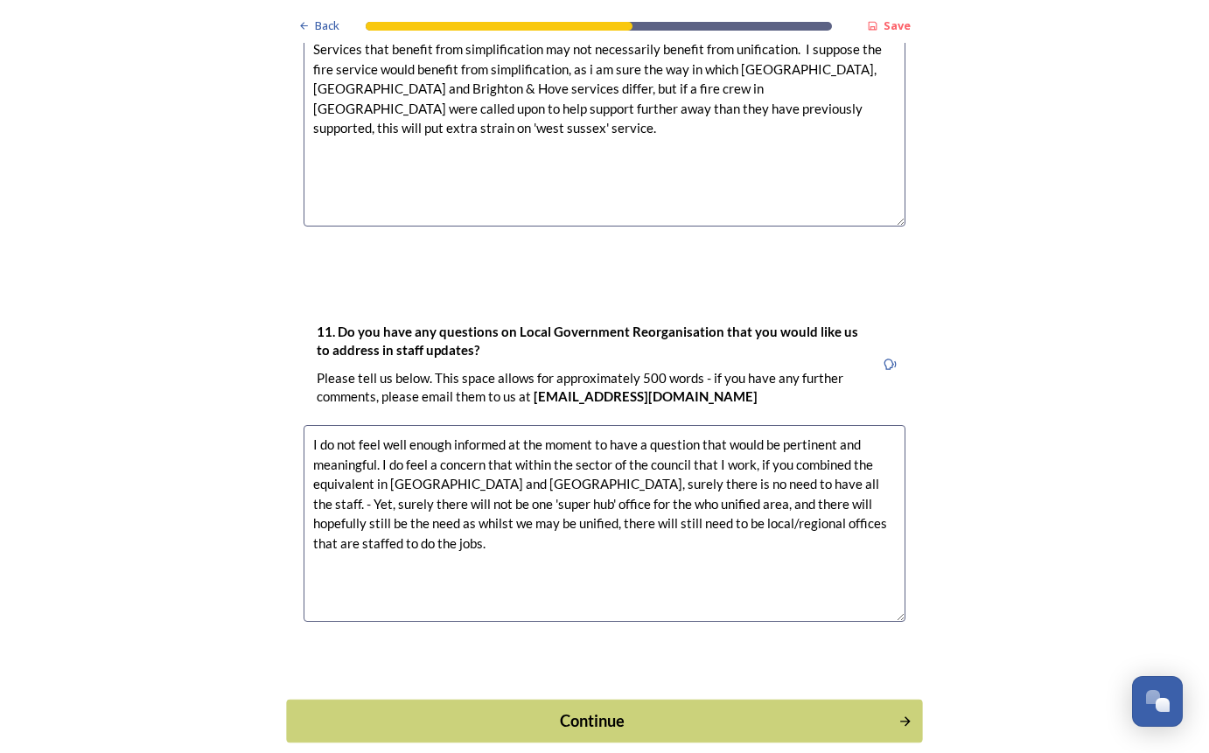
type textarea "I do not feel well enough informed at the moment to have a question that would …"
click at [584, 709] on div "Continue" at bounding box center [593, 721] width 592 height 24
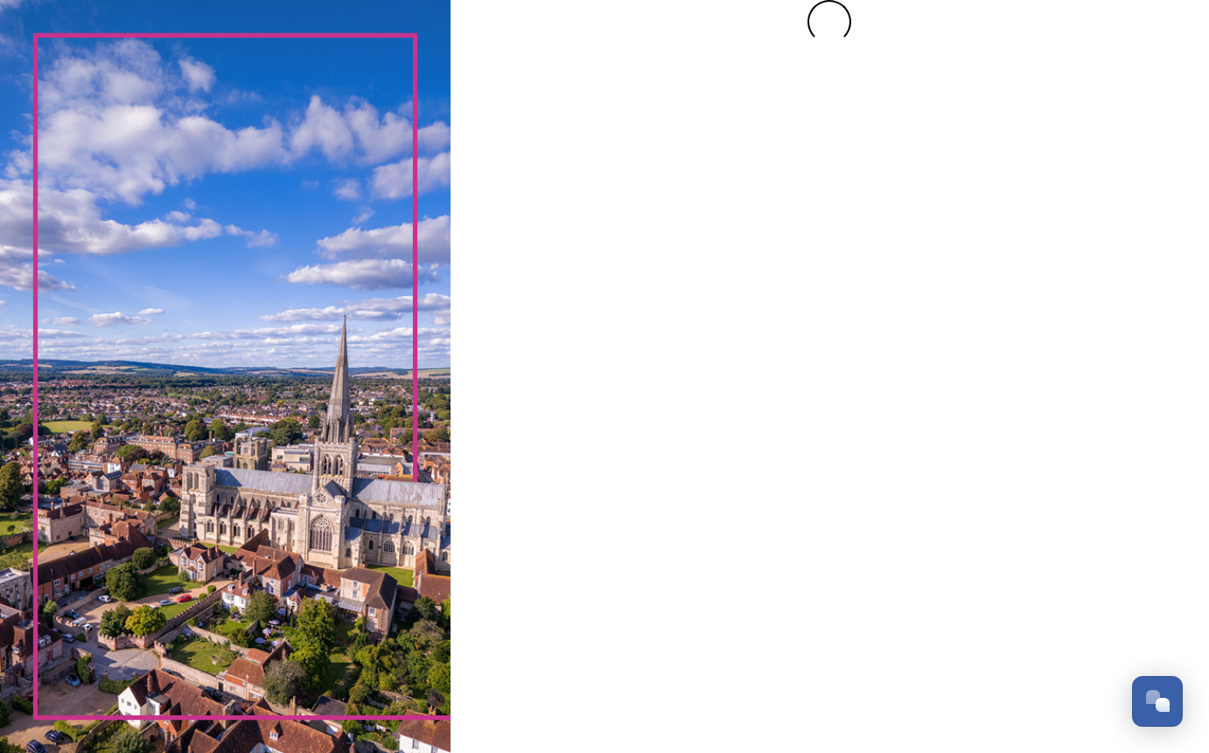
scroll to position [0, 0]
